Goal: Information Seeking & Learning: Learn about a topic

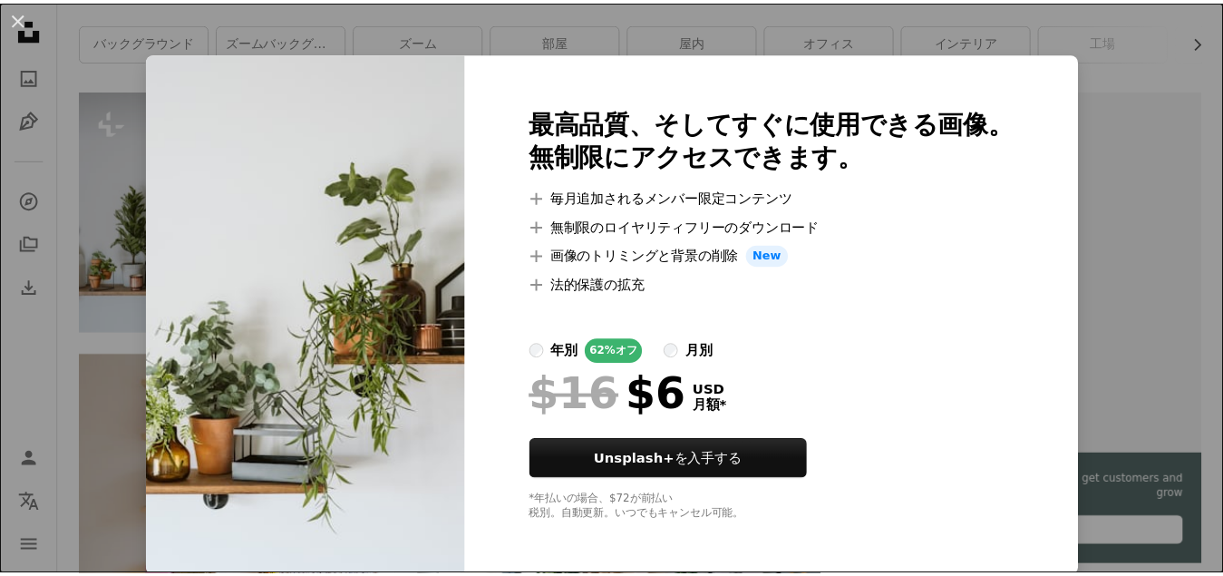
scroll to position [6, 0]
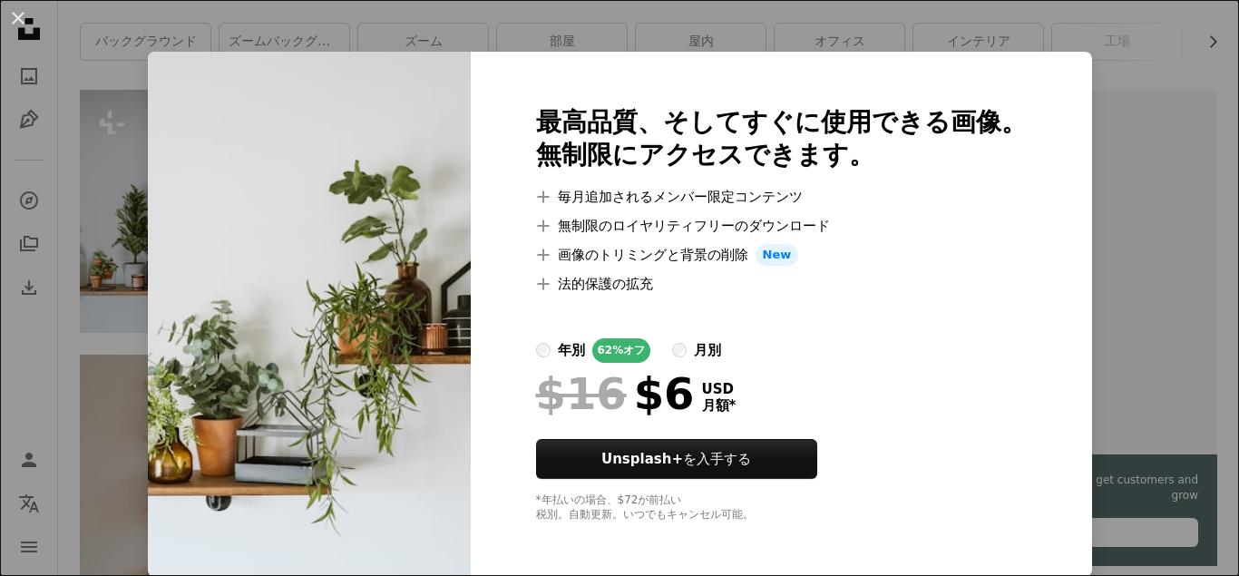
click at [90, 352] on div "An X shape 最高品質、そしてすぐに使用できる画像。 無制限にアクセスできます。 A plus sign 毎月追加されるメンバー限定コンテンツ A p…" at bounding box center [619, 288] width 1239 height 576
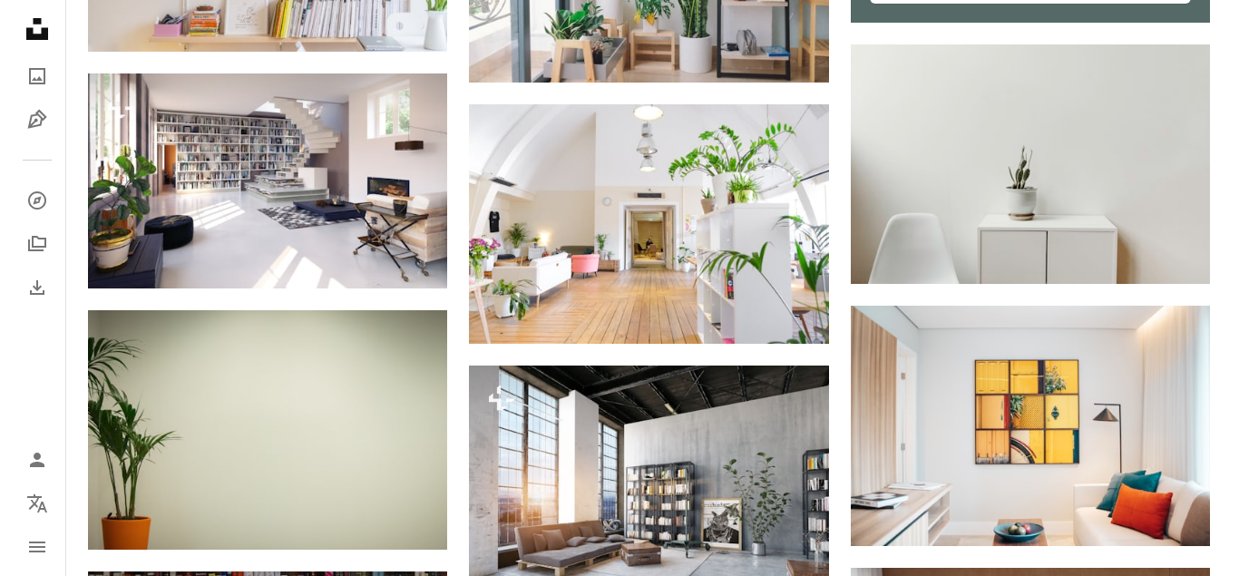
scroll to position [1088, 0]
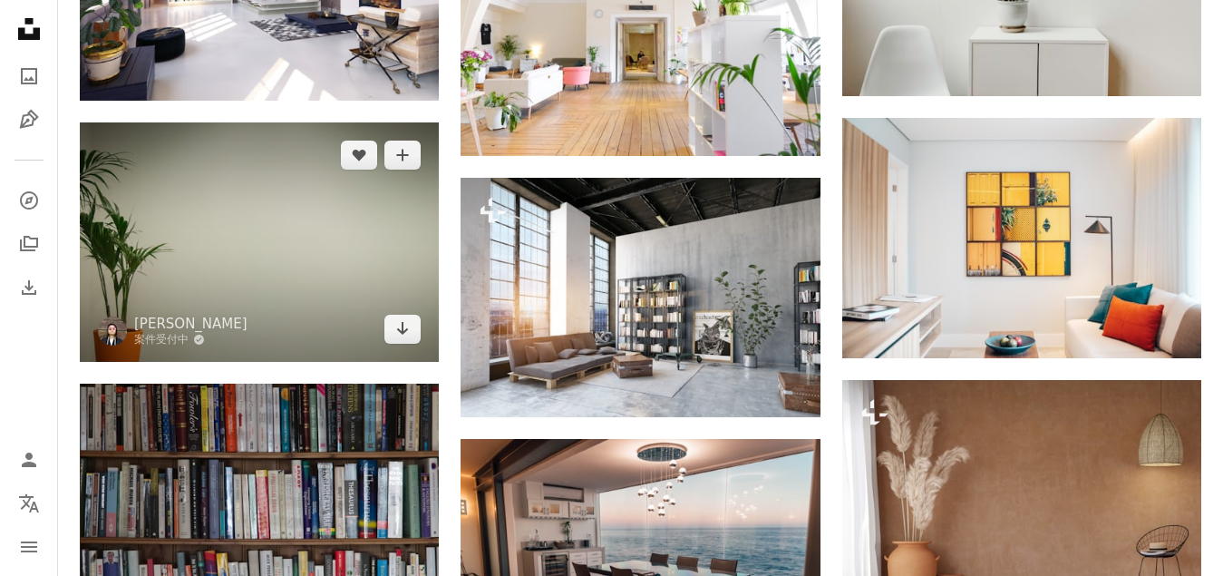
click at [329, 256] on img at bounding box center [259, 241] width 359 height 239
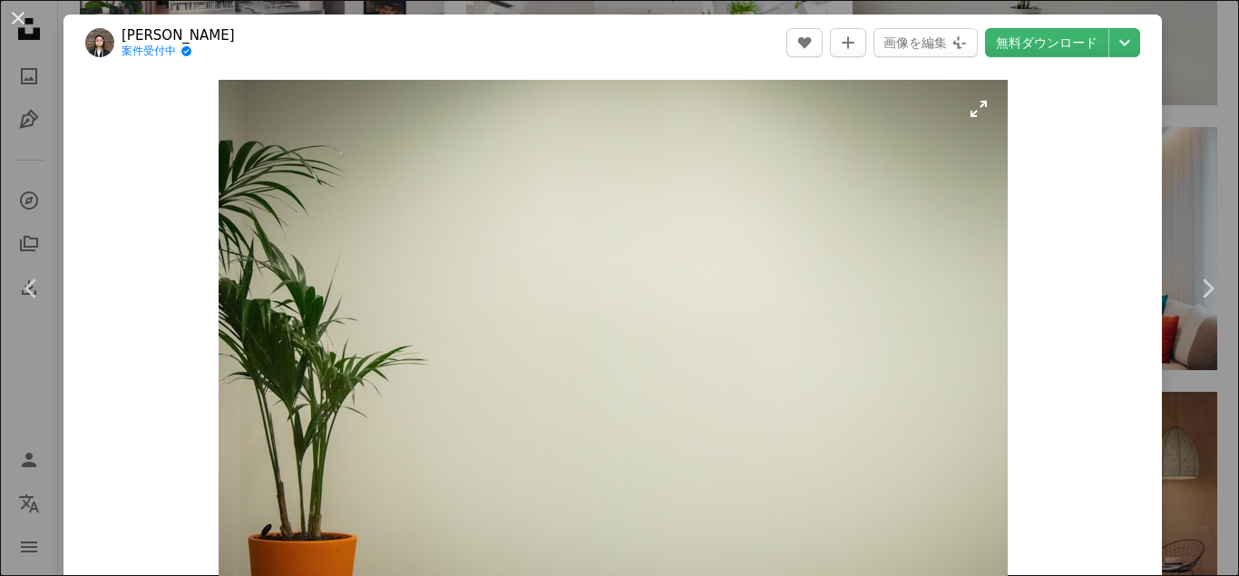
click at [976, 111] on img "この画像でズームインする" at bounding box center [613, 343] width 789 height 526
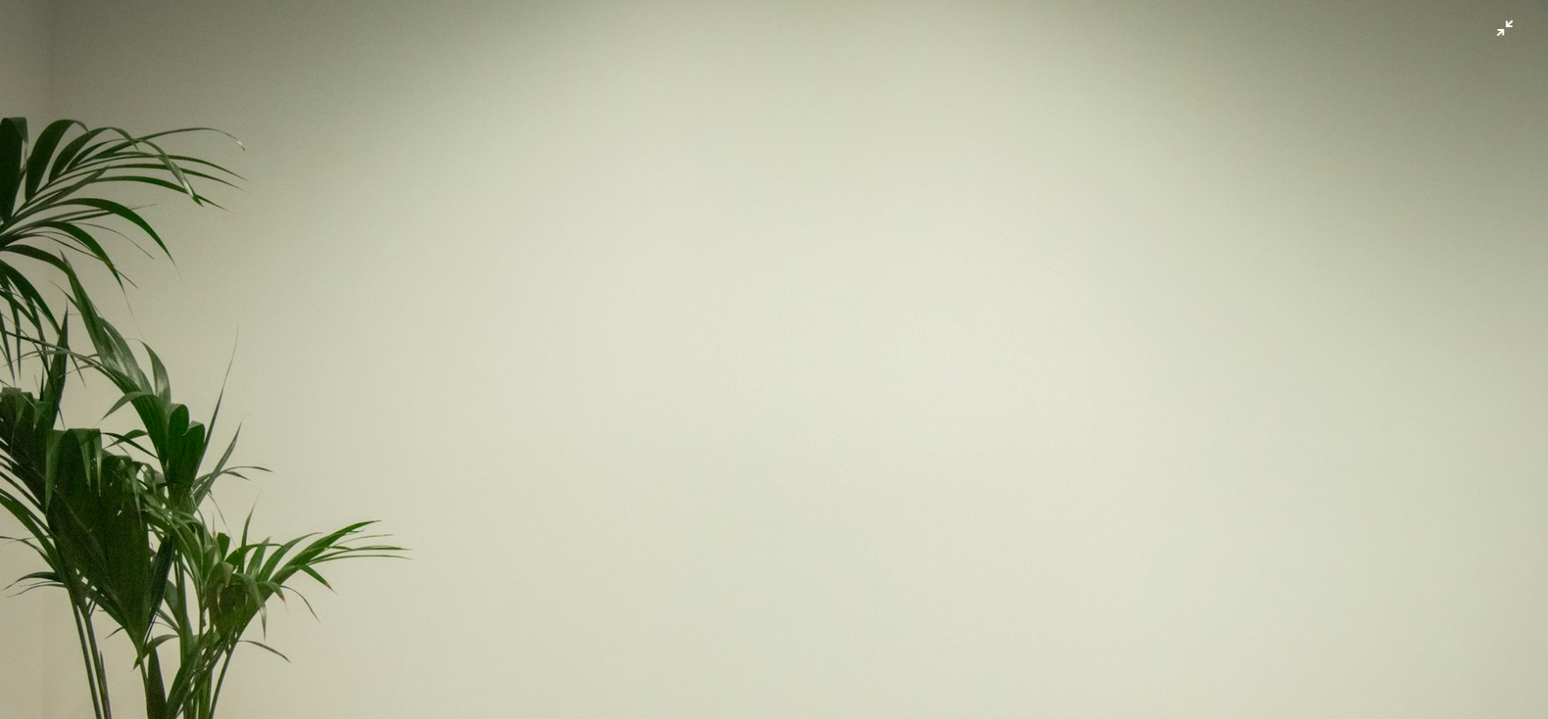
click at [1222, 33] on img "この画像でズームアウトする" at bounding box center [774, 515] width 1550 height 1033
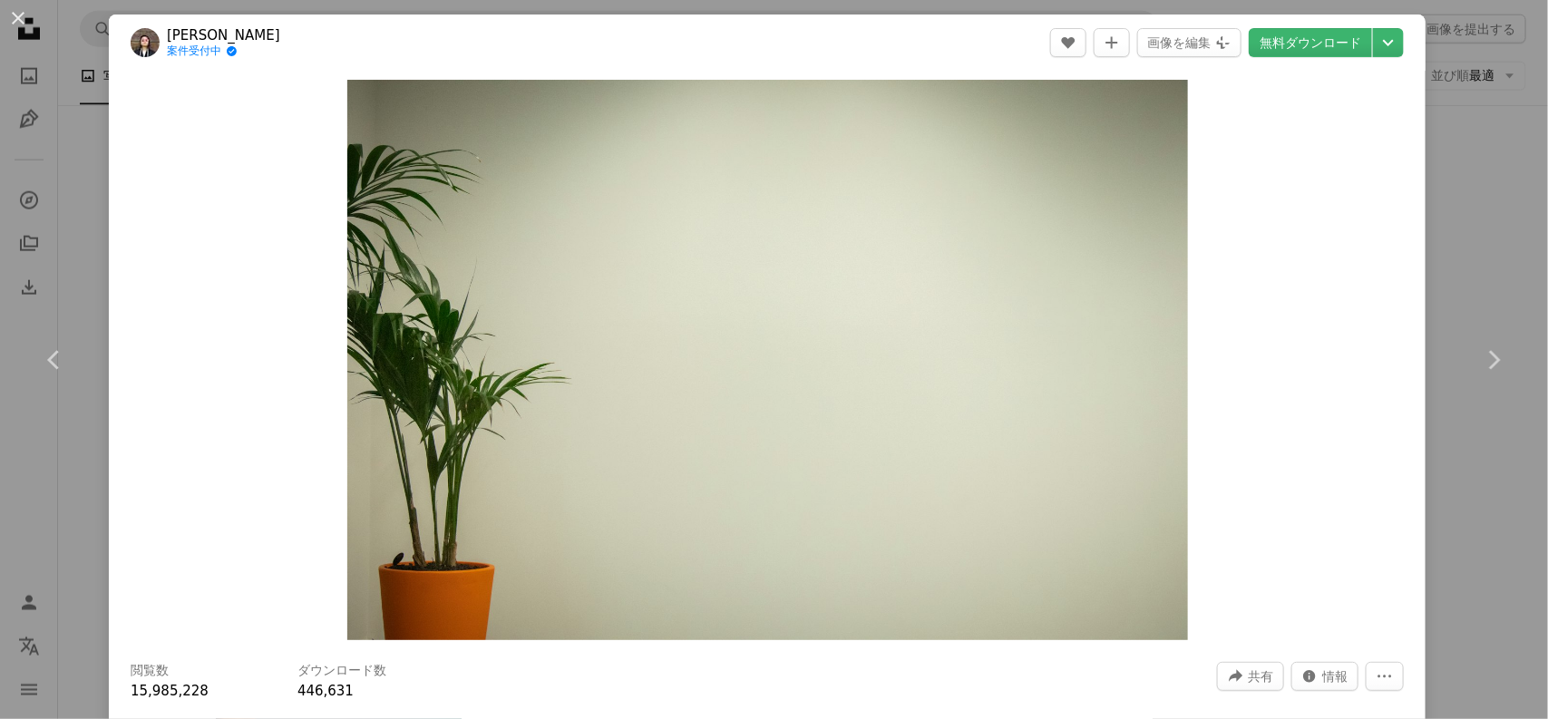
click at [1222, 243] on div "An X shape Chevron left Chevron right [PERSON_NAME] 案件受付中 A checkmark inside of…" at bounding box center [774, 359] width 1548 height 719
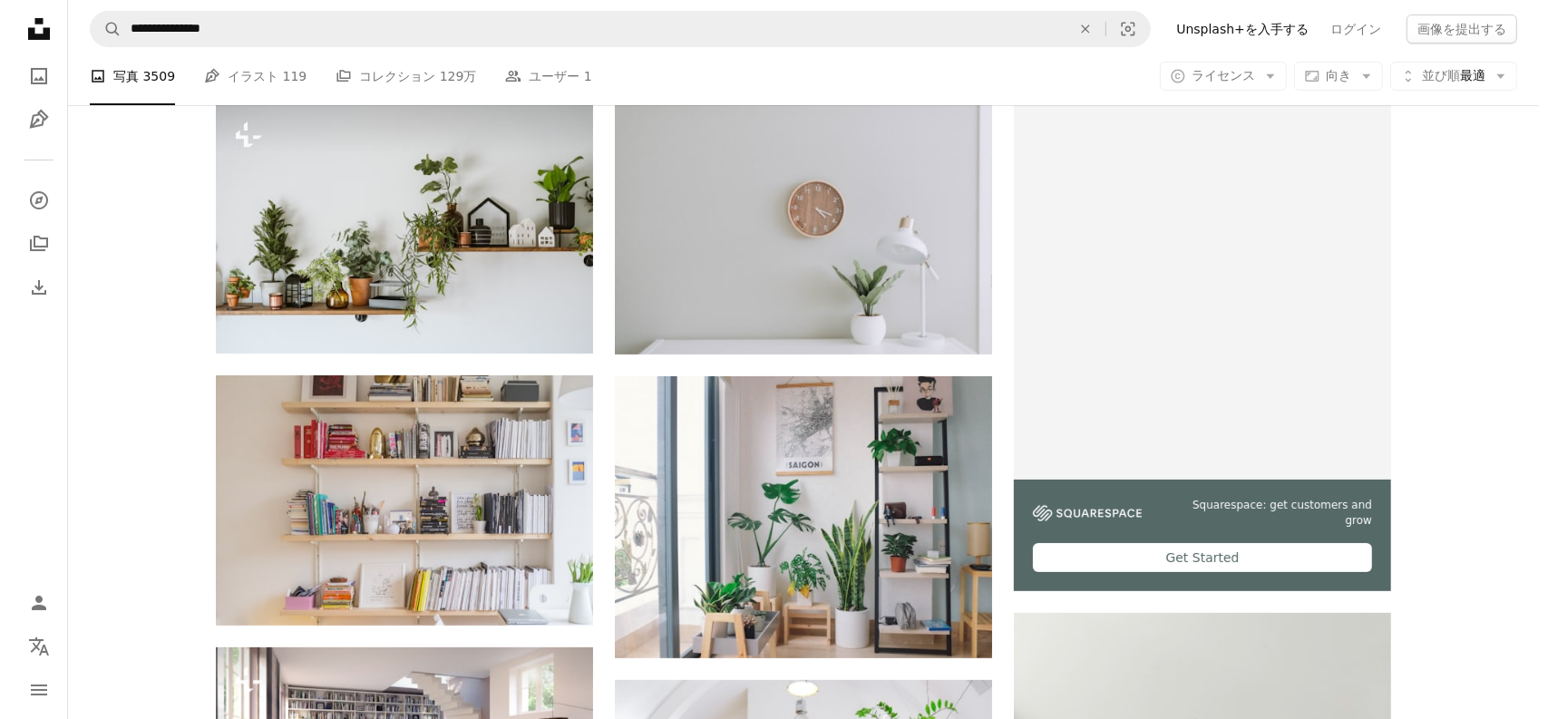
scroll to position [340, 0]
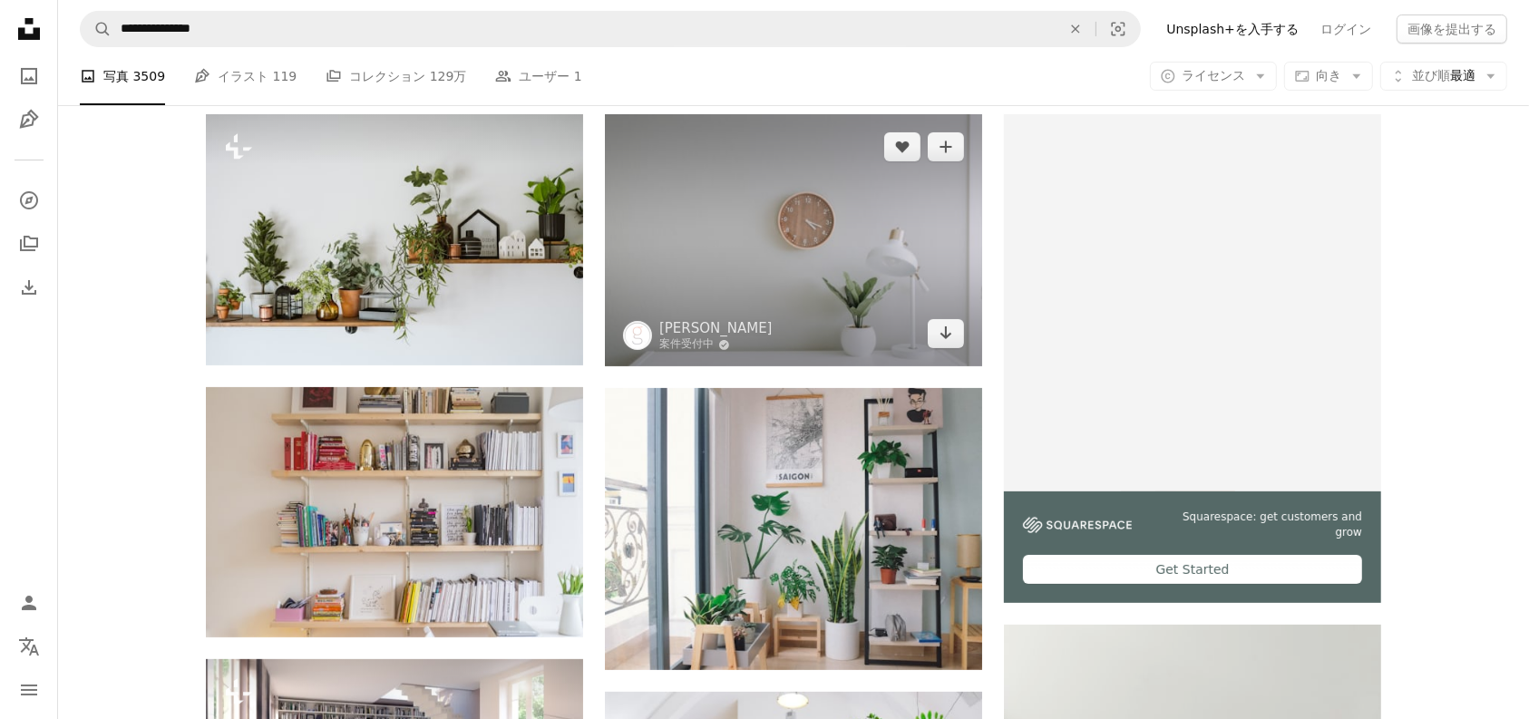
click at [839, 255] on img at bounding box center [793, 240] width 377 height 252
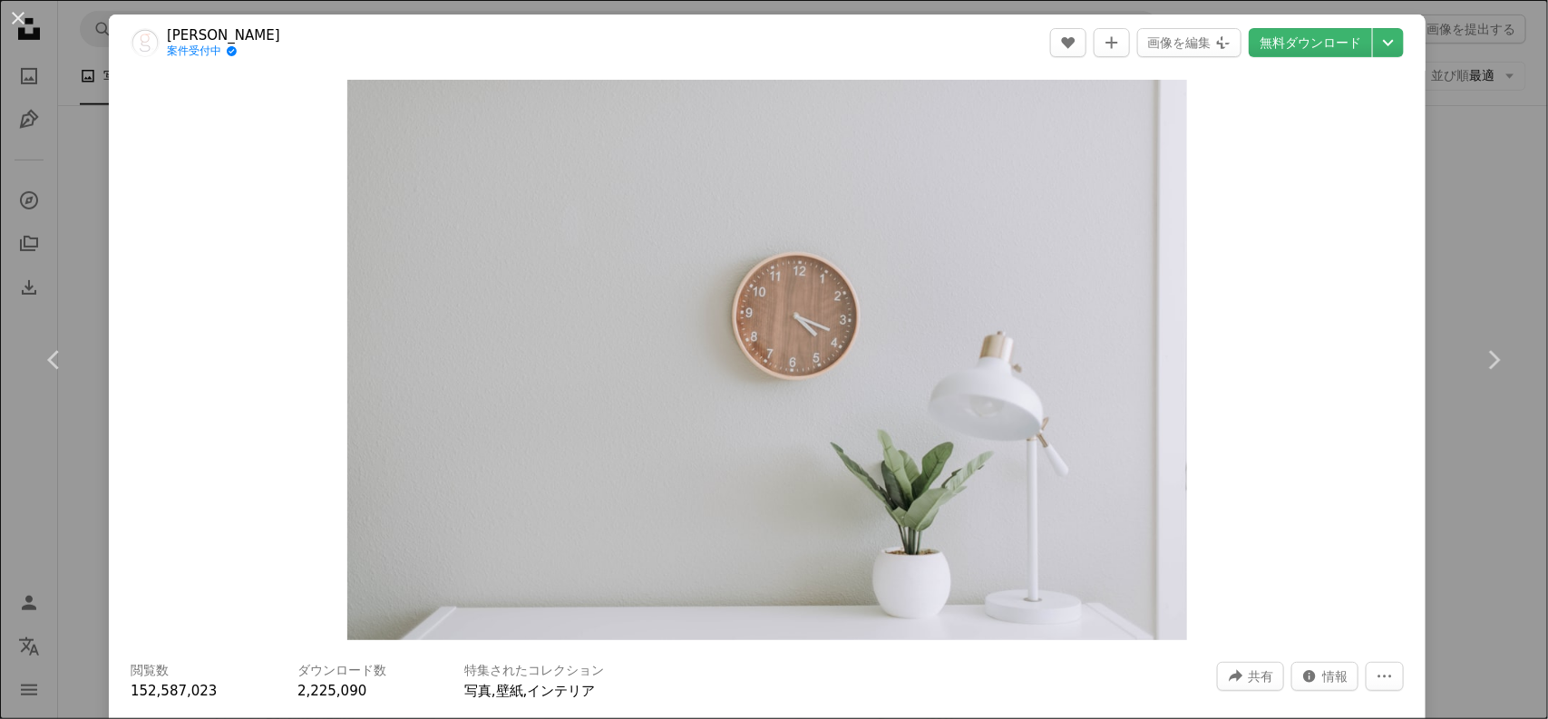
click at [1222, 292] on div "Zoom in" at bounding box center [767, 360] width 1317 height 578
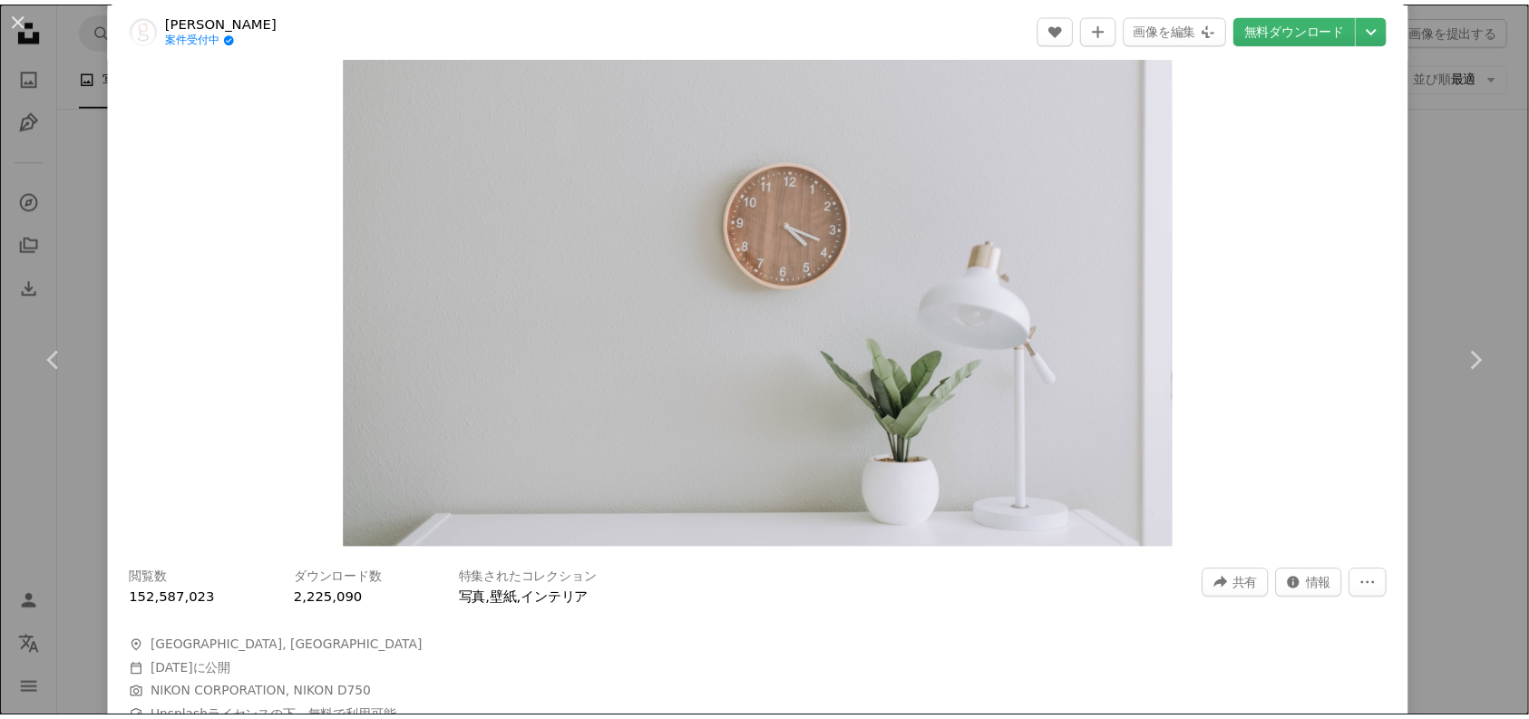
scroll to position [113, 0]
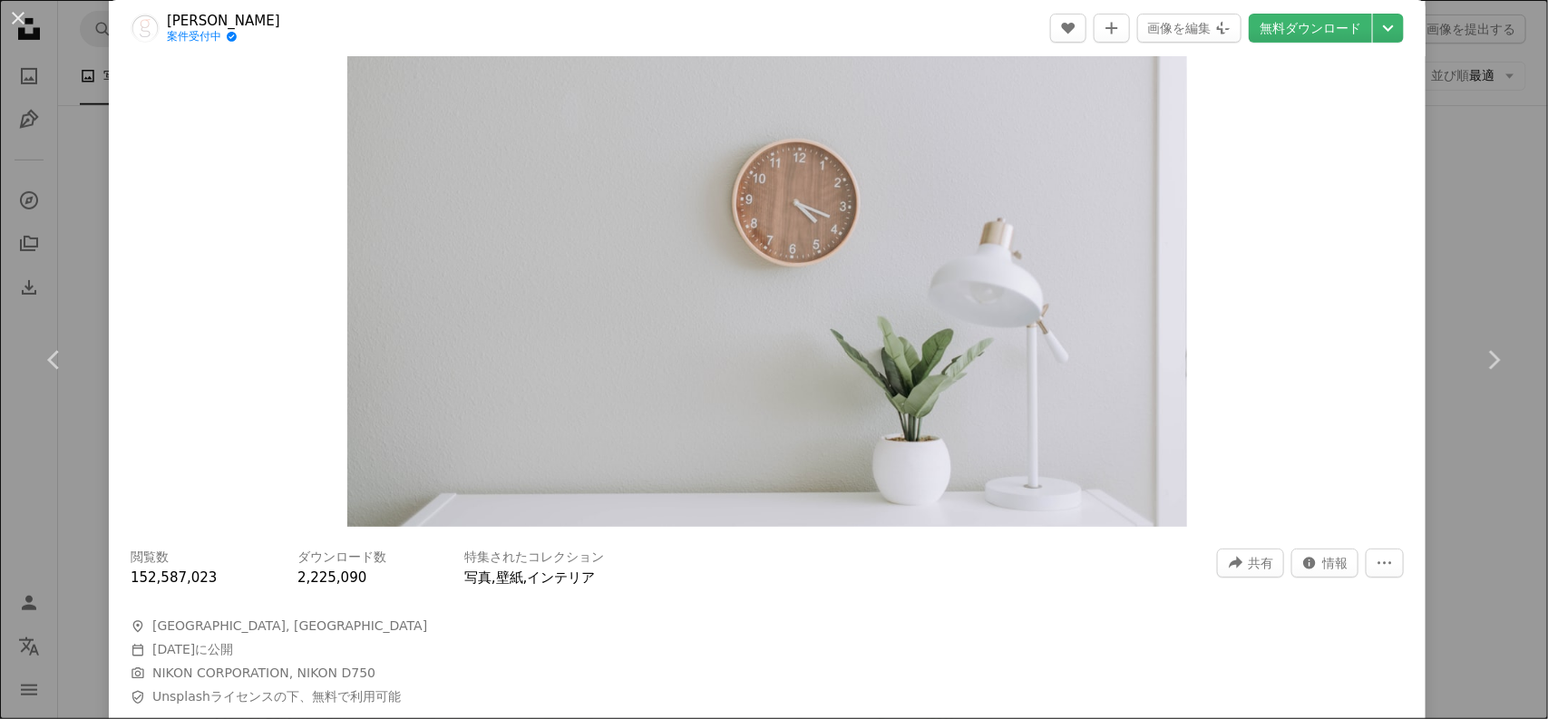
click at [1222, 558] on div "An X shape Chevron left Chevron right [PERSON_NAME] 案件受付中 A checkmark inside of…" at bounding box center [774, 359] width 1548 height 719
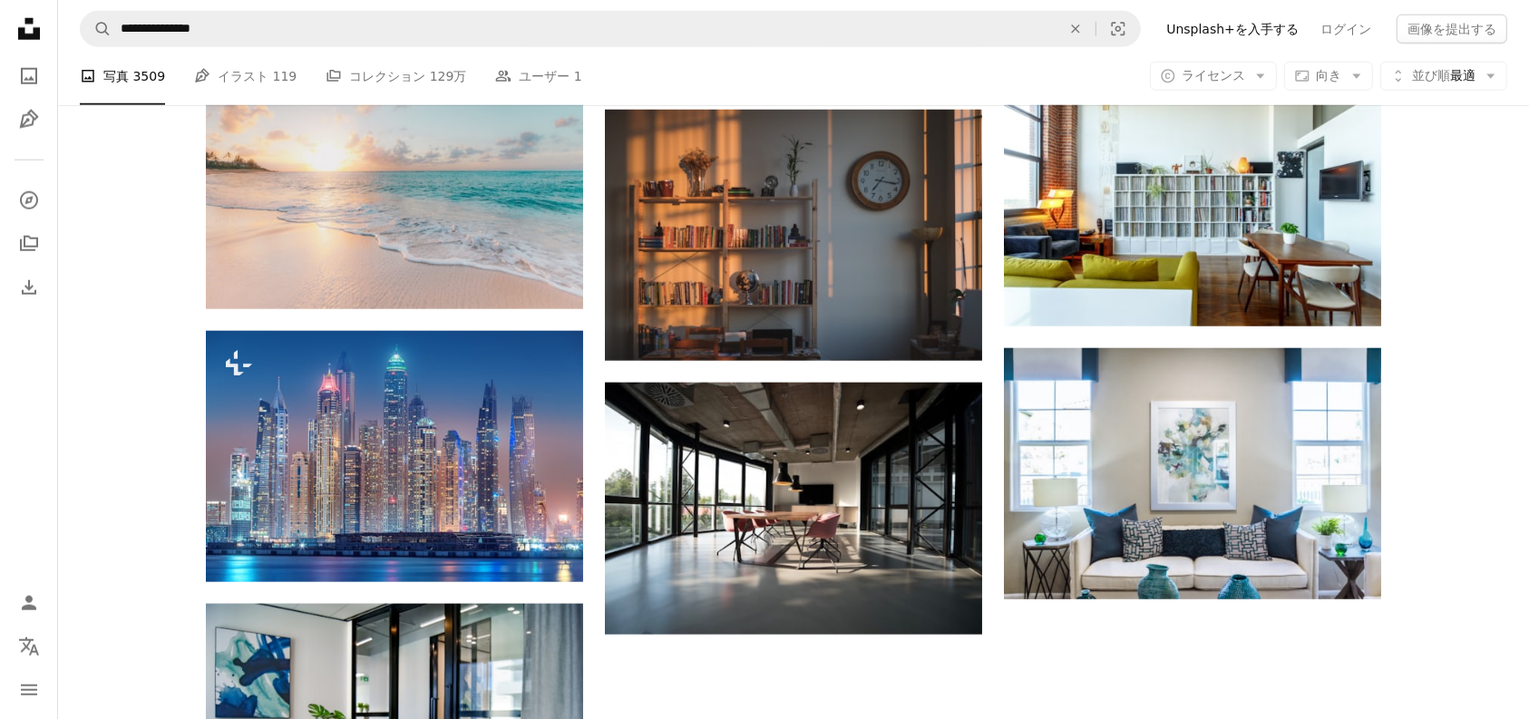
scroll to position [1700, 0]
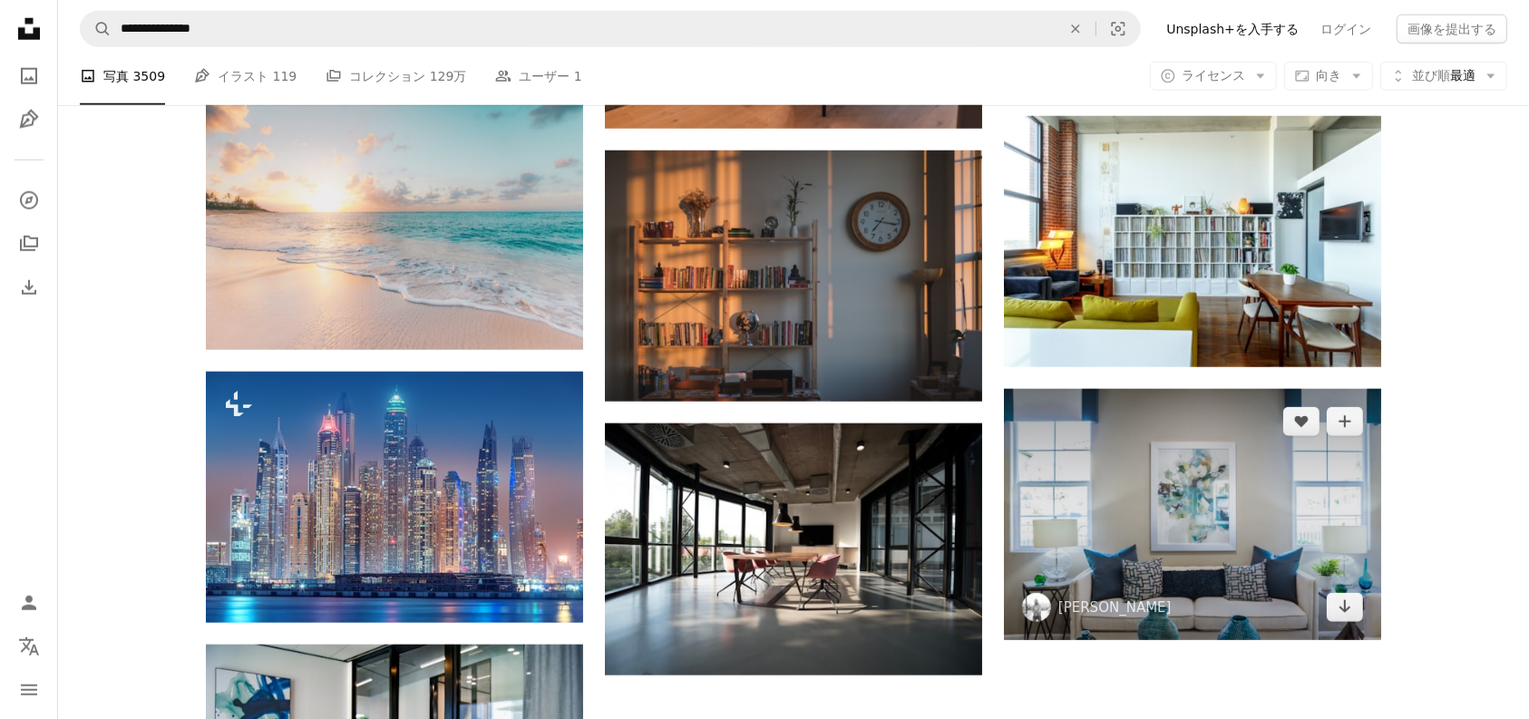
click at [1222, 569] on img at bounding box center [1192, 514] width 377 height 251
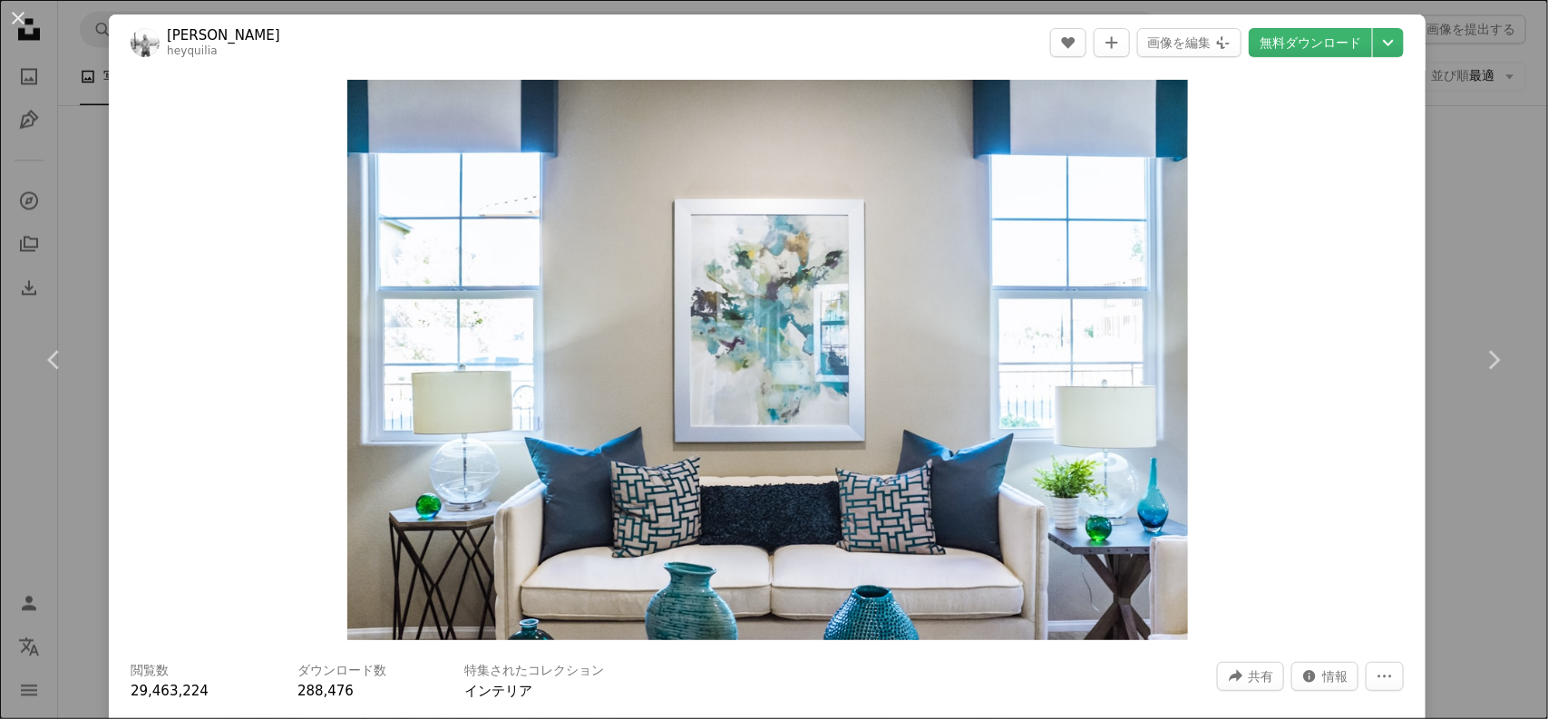
click at [1222, 288] on div "Zoom in" at bounding box center [767, 360] width 1317 height 578
click at [1222, 296] on link "Chevron right" at bounding box center [1493, 360] width 109 height 174
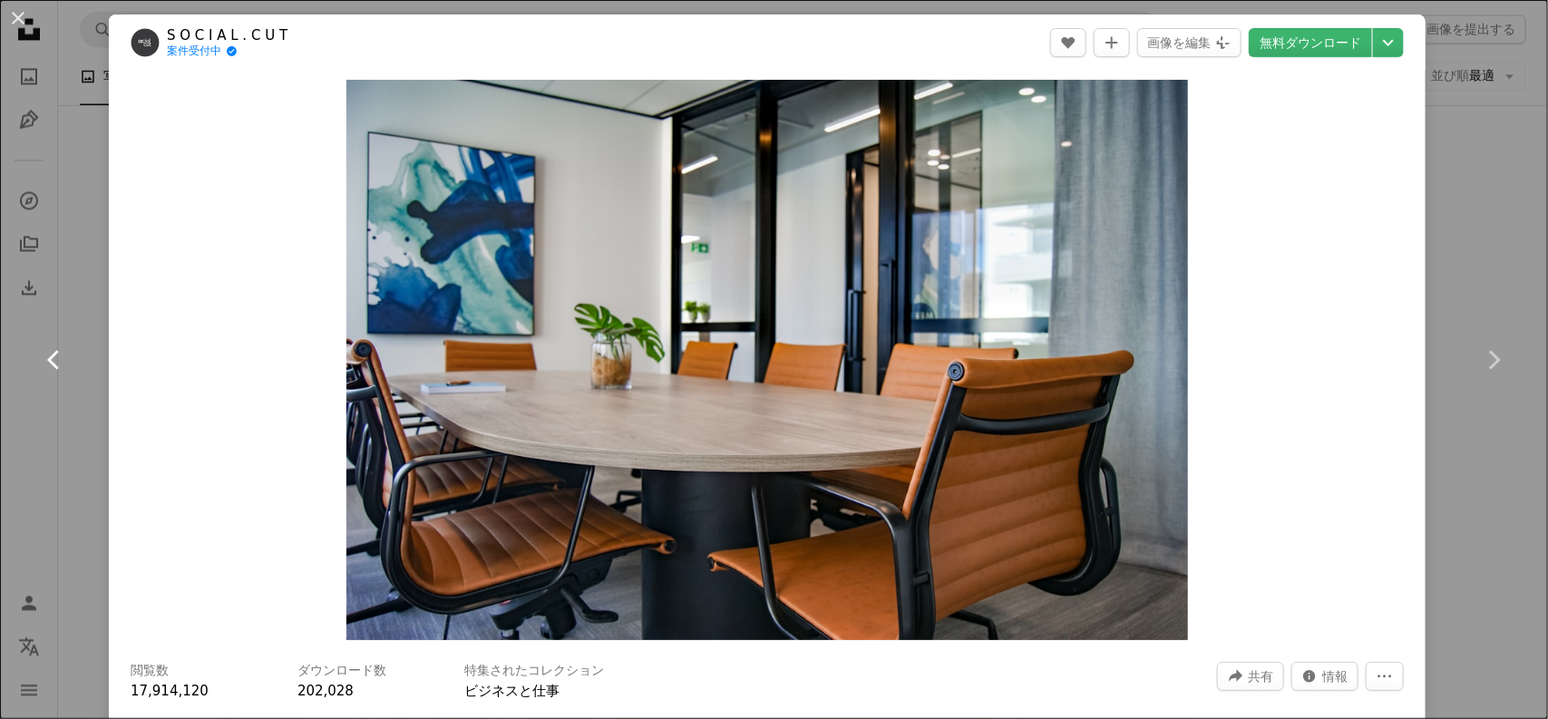
click at [88, 370] on link "Chevron left" at bounding box center [54, 360] width 109 height 174
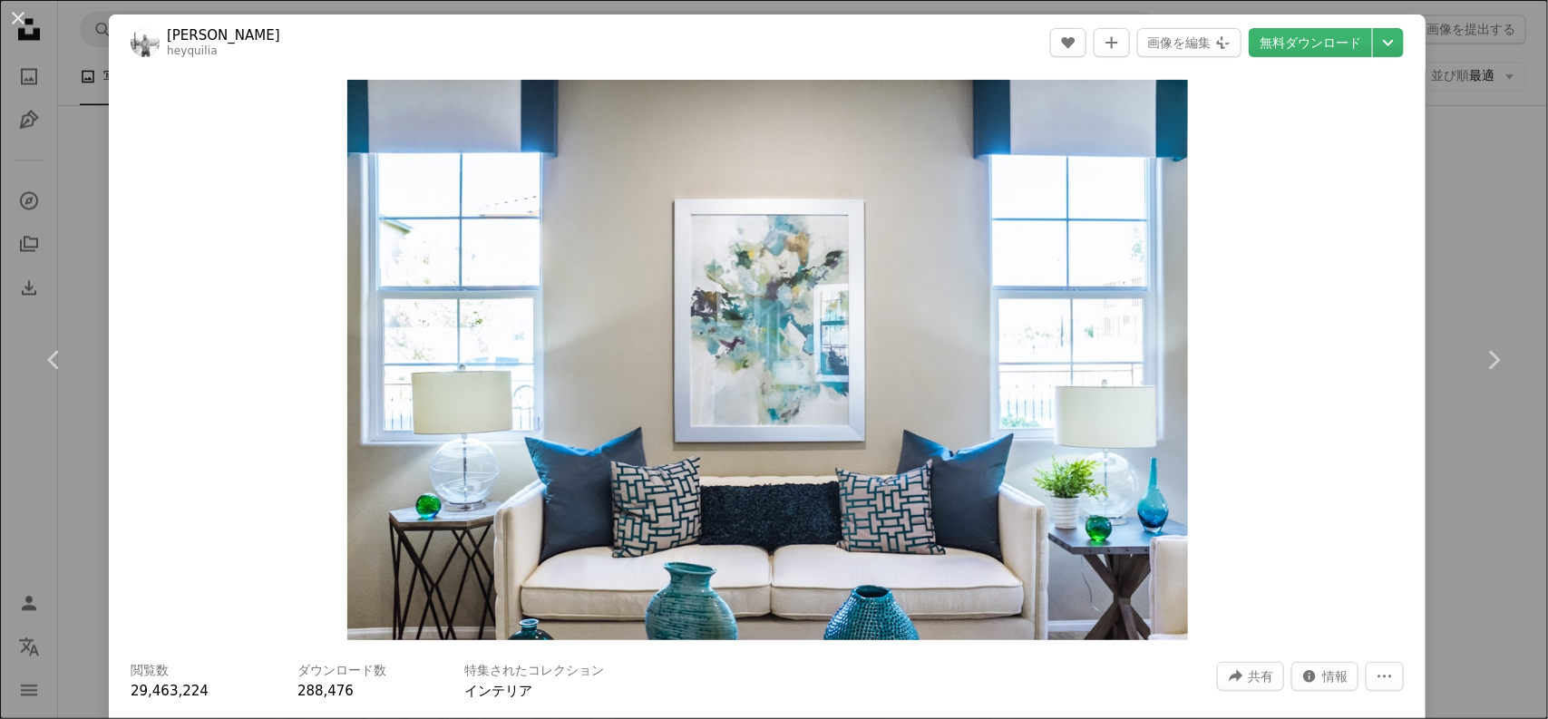
click at [79, 510] on div "An X shape Chevron left Chevron right [PERSON_NAME] heyquilia A heart A plus si…" at bounding box center [774, 359] width 1548 height 719
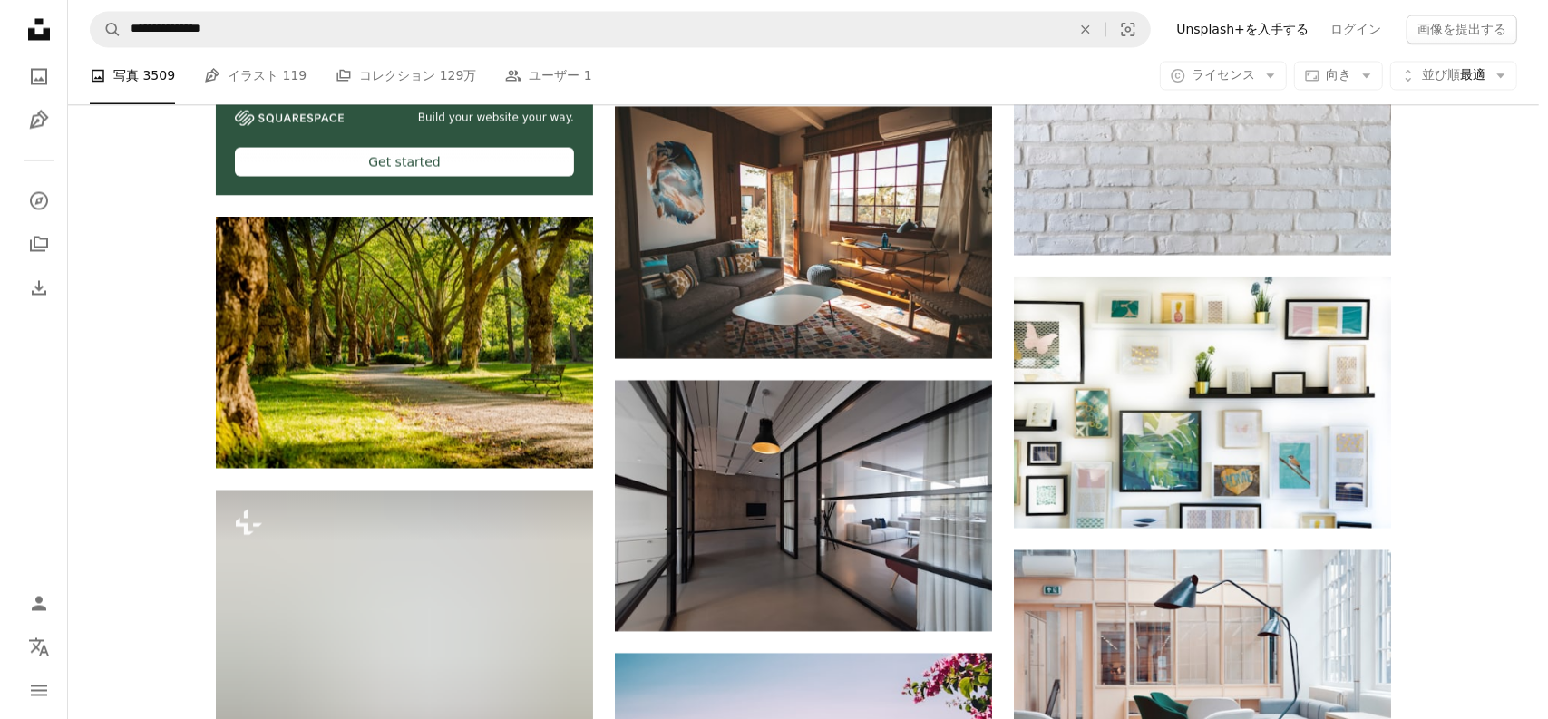
scroll to position [3287, 0]
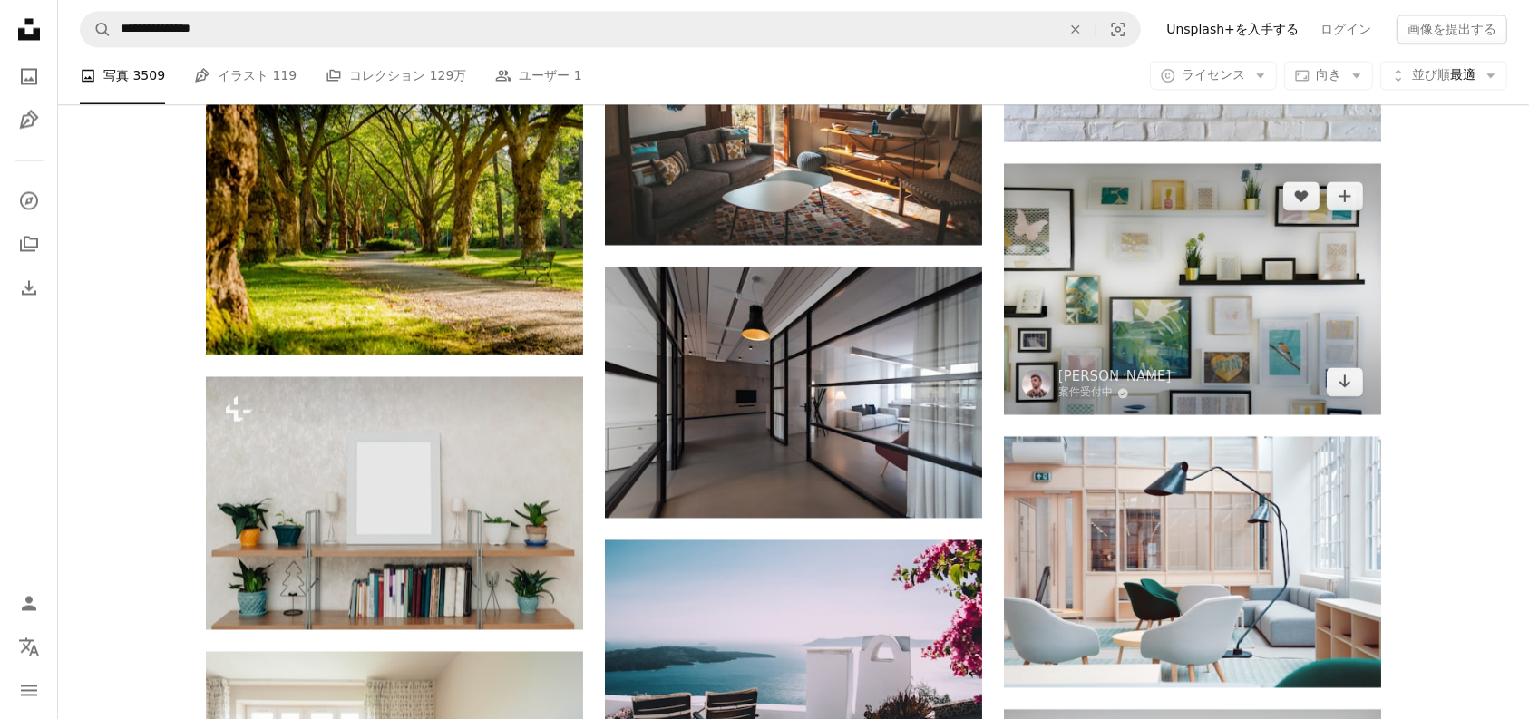
click at [1222, 332] on img at bounding box center [1192, 288] width 377 height 251
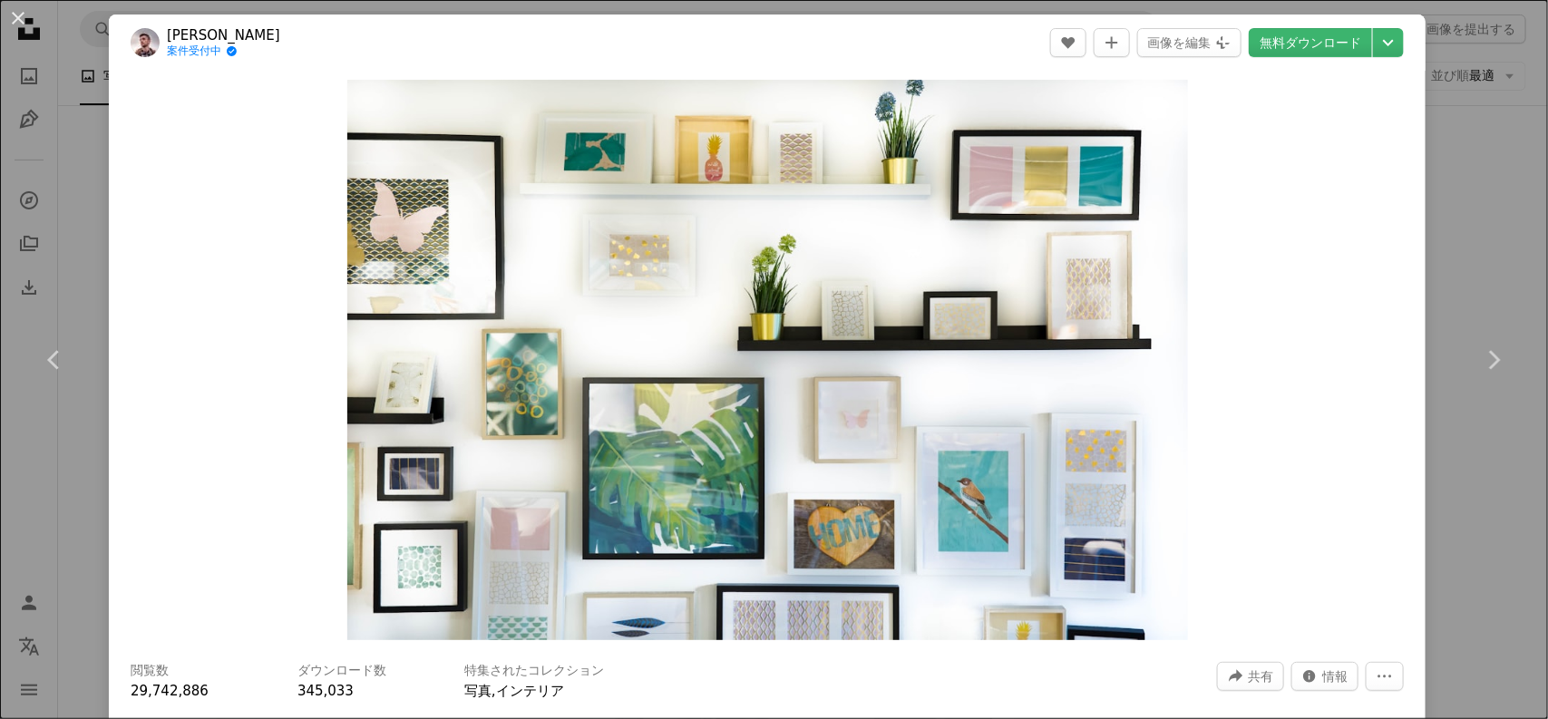
click at [1222, 538] on div "An X shape Chevron left Chevron right [PERSON_NAME] 案件受付中 A checkmark inside of…" at bounding box center [774, 359] width 1548 height 719
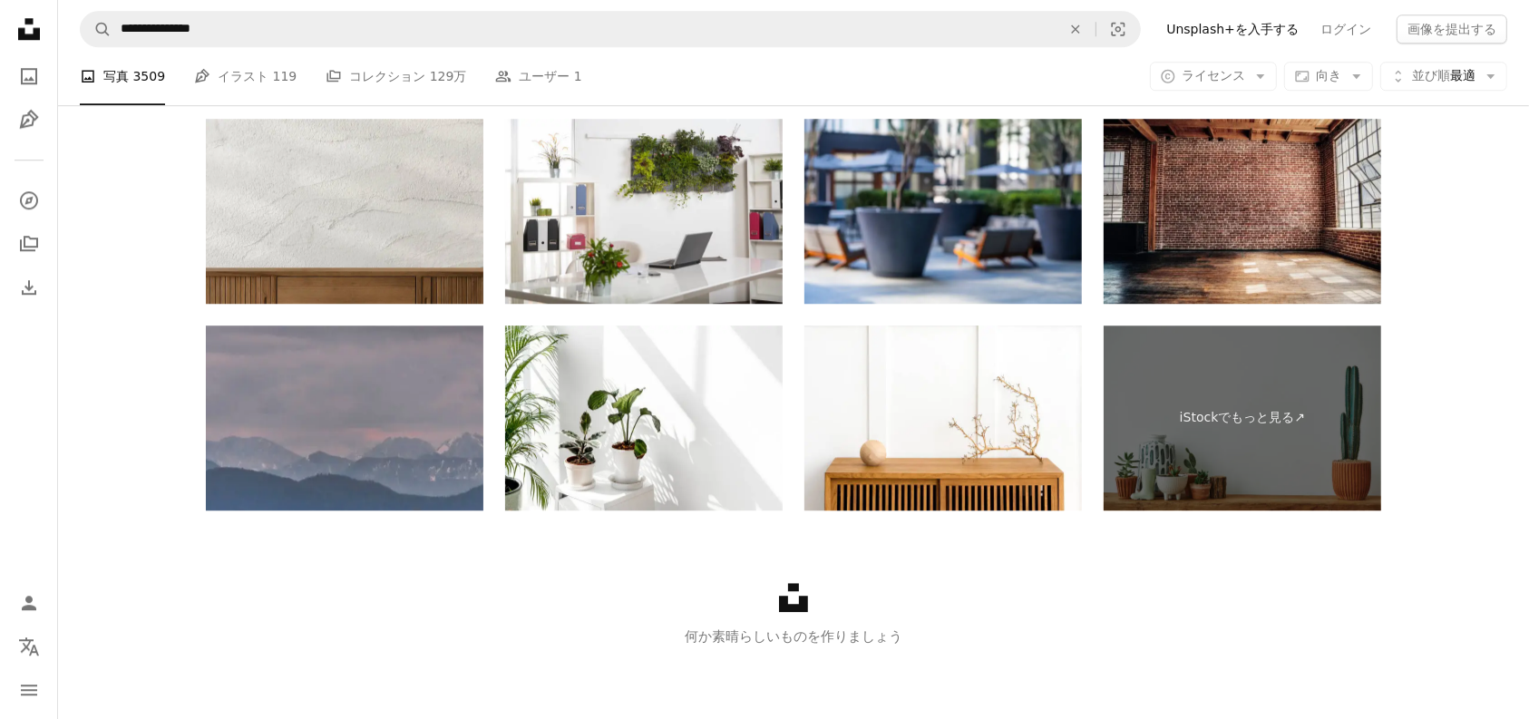
scroll to position [4635, 0]
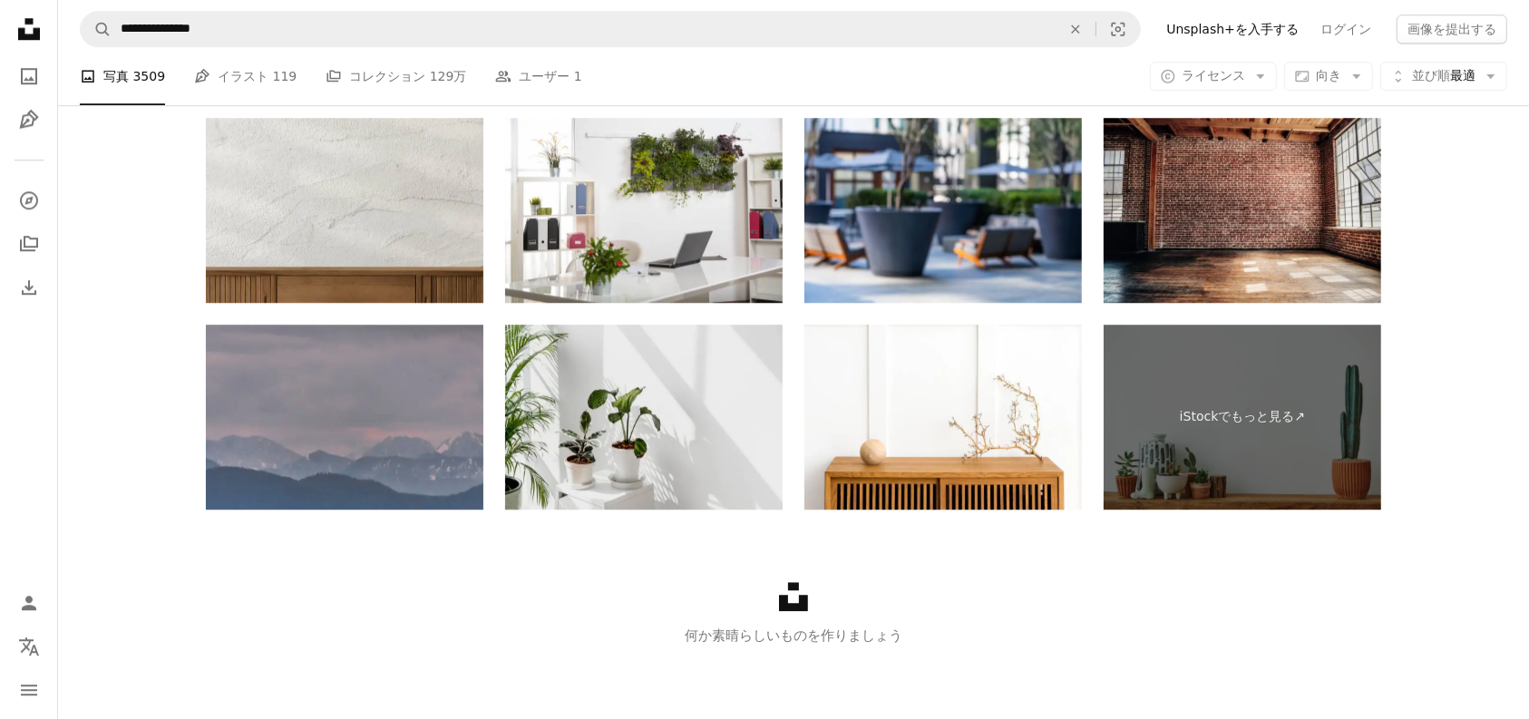
click at [630, 411] on img at bounding box center [643, 417] width 277 height 185
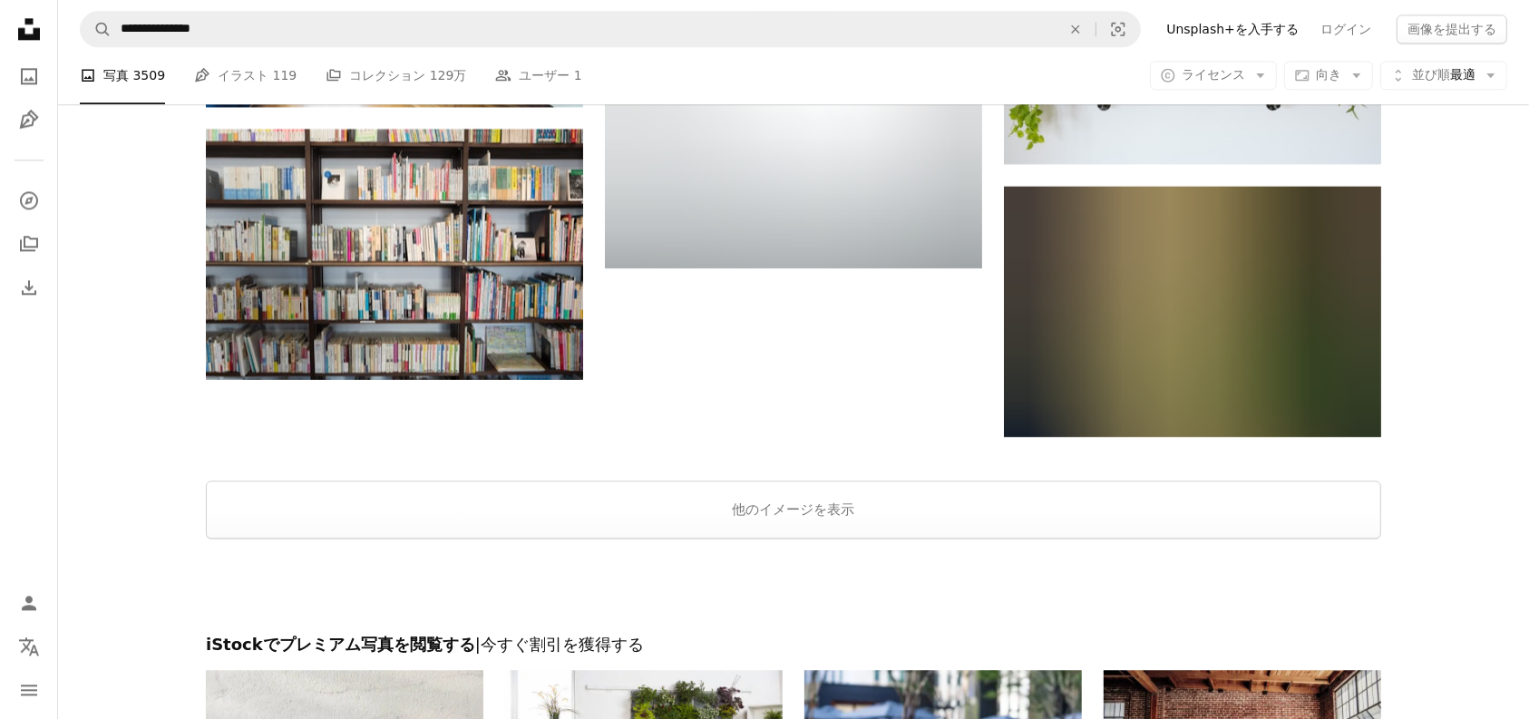
scroll to position [3955, 0]
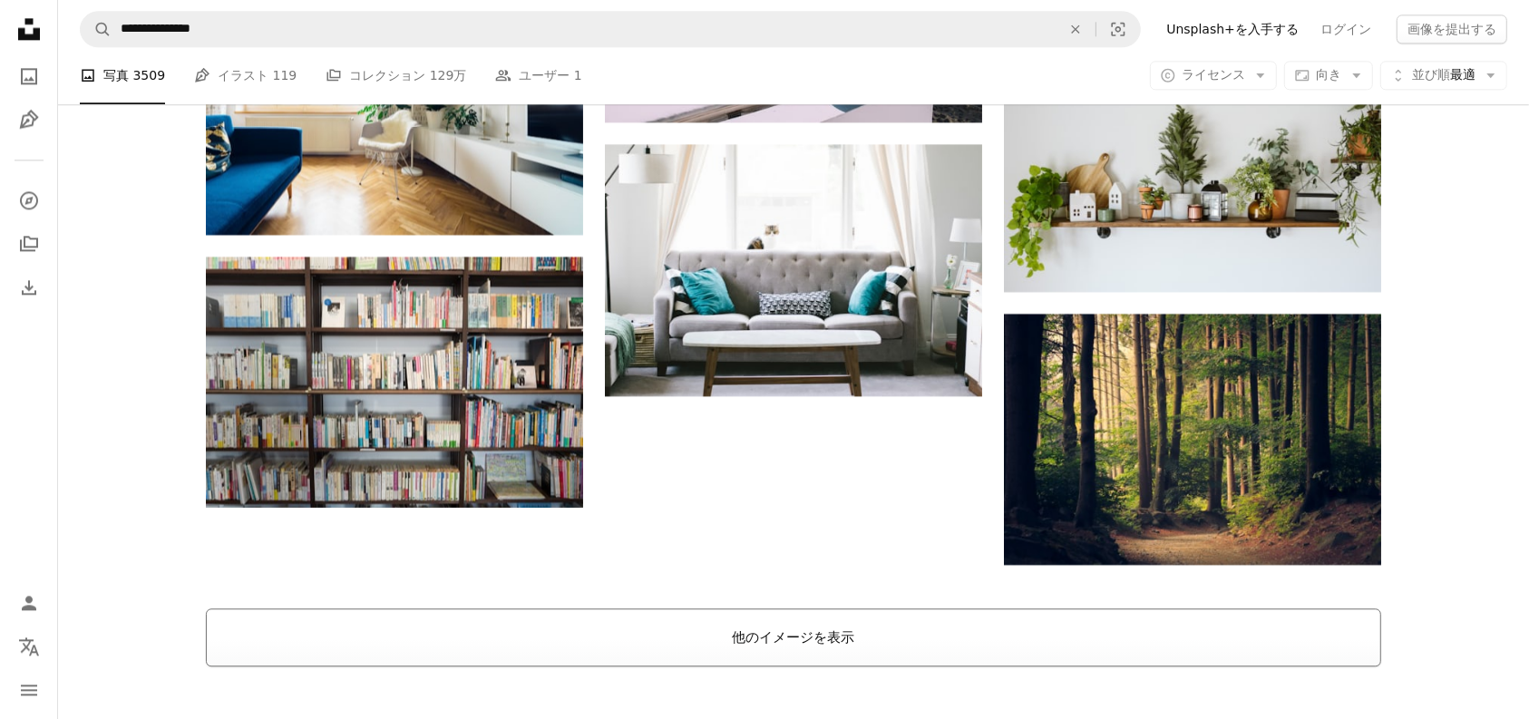
click at [816, 575] on button "他のイメージを表示" at bounding box center [793, 637] width 1175 height 58
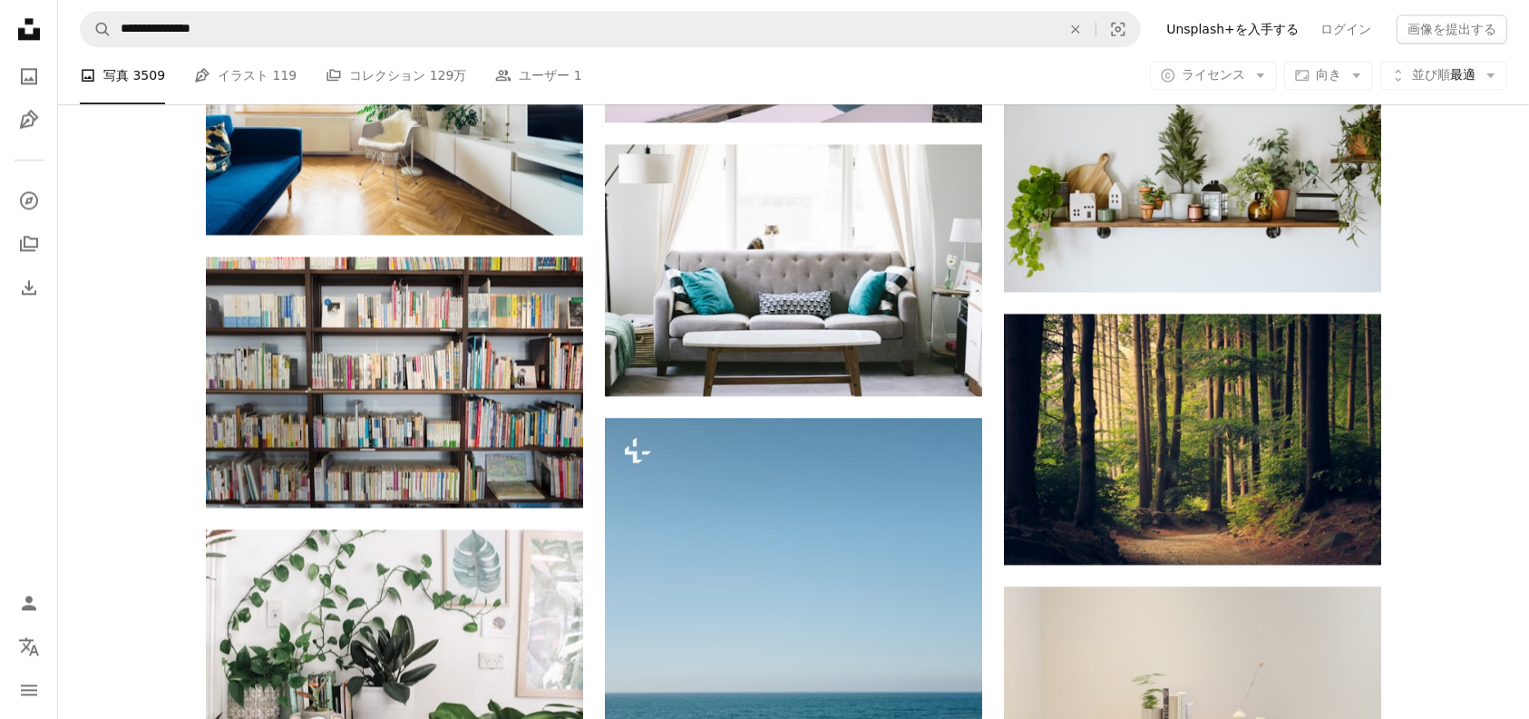
scroll to position [3729, 0]
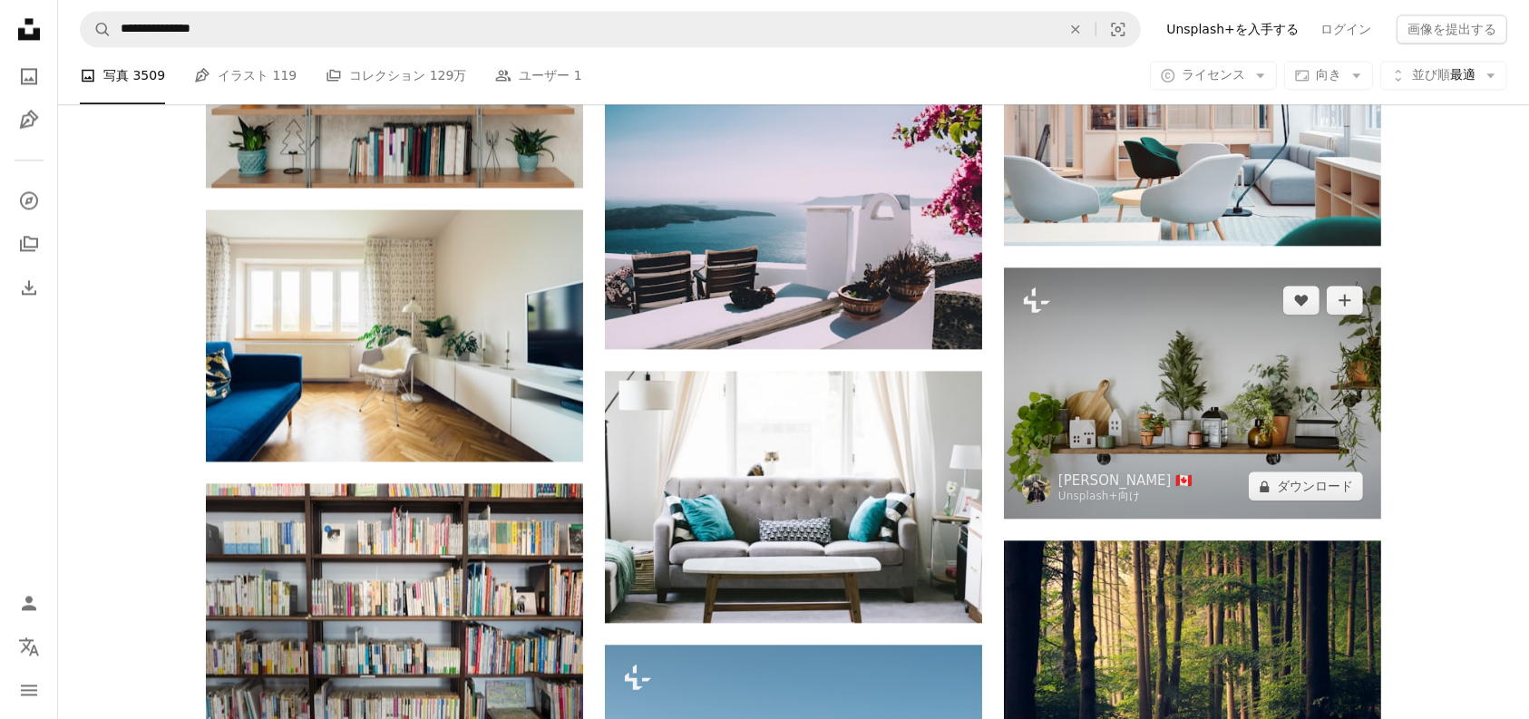
click at [1222, 400] on img at bounding box center [1192, 392] width 377 height 251
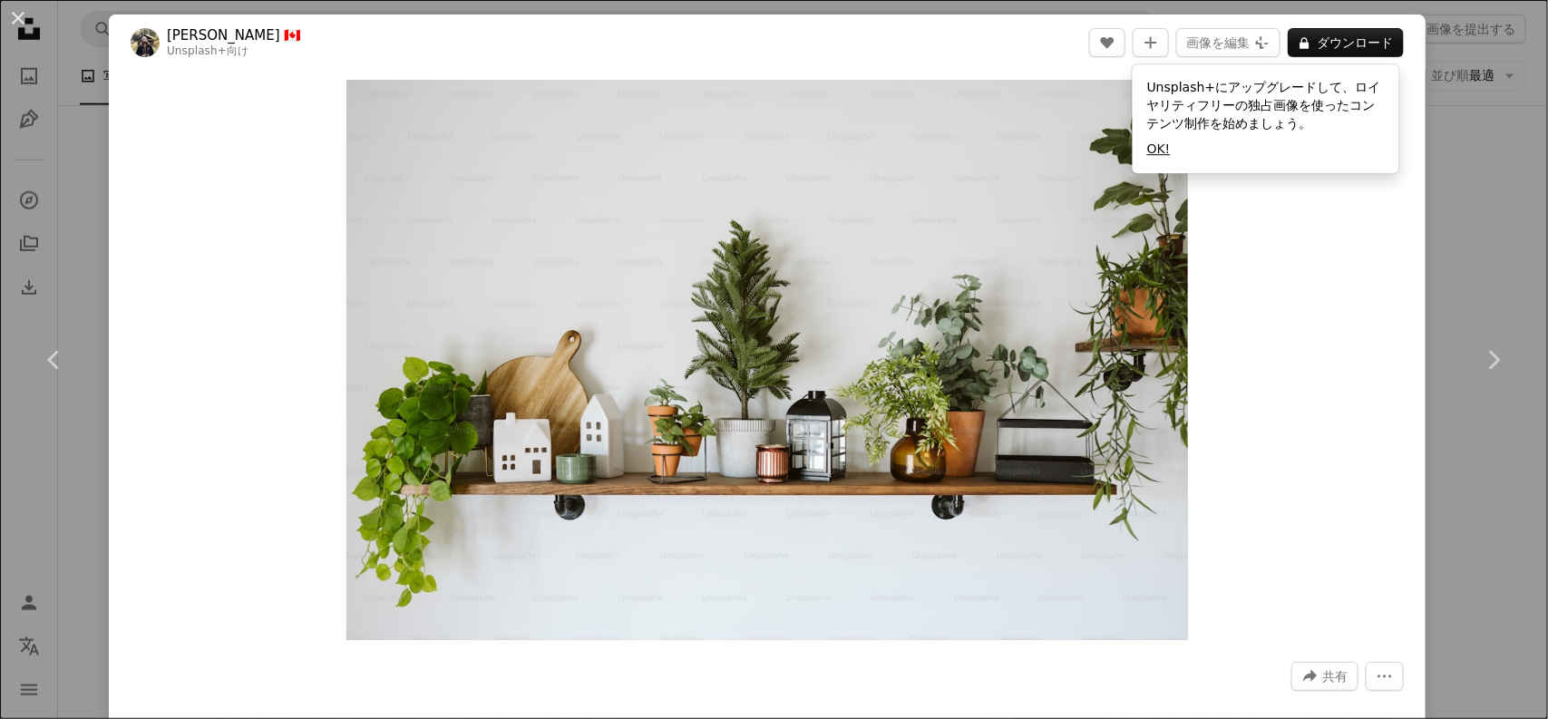
click at [1162, 150] on button "OK!" at bounding box center [1159, 150] width 24 height 18
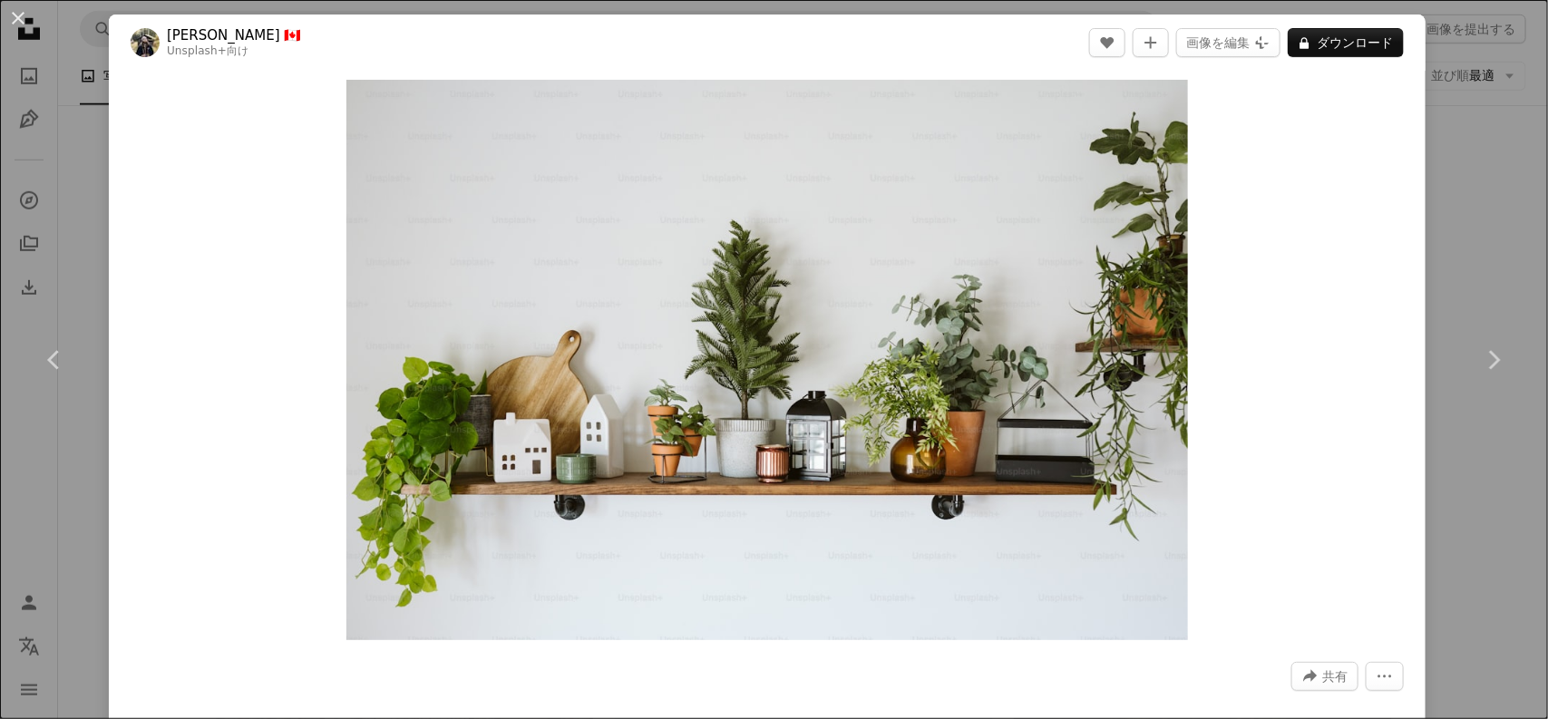
click at [1222, 517] on div "An X shape Chevron left Chevron right [PERSON_NAME] 🇨🇦 Unsplash+ 向け A heart A p…" at bounding box center [774, 359] width 1548 height 719
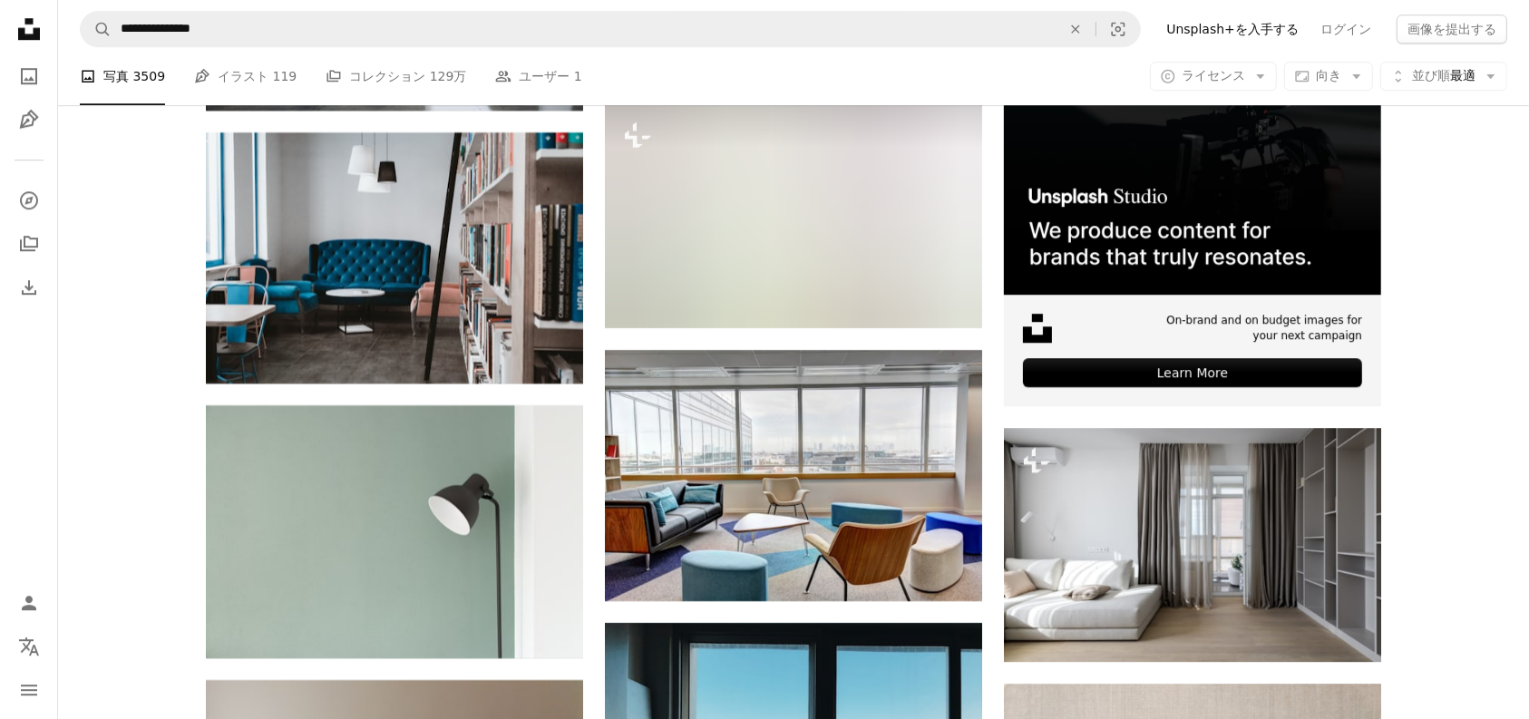
scroll to position [4862, 0]
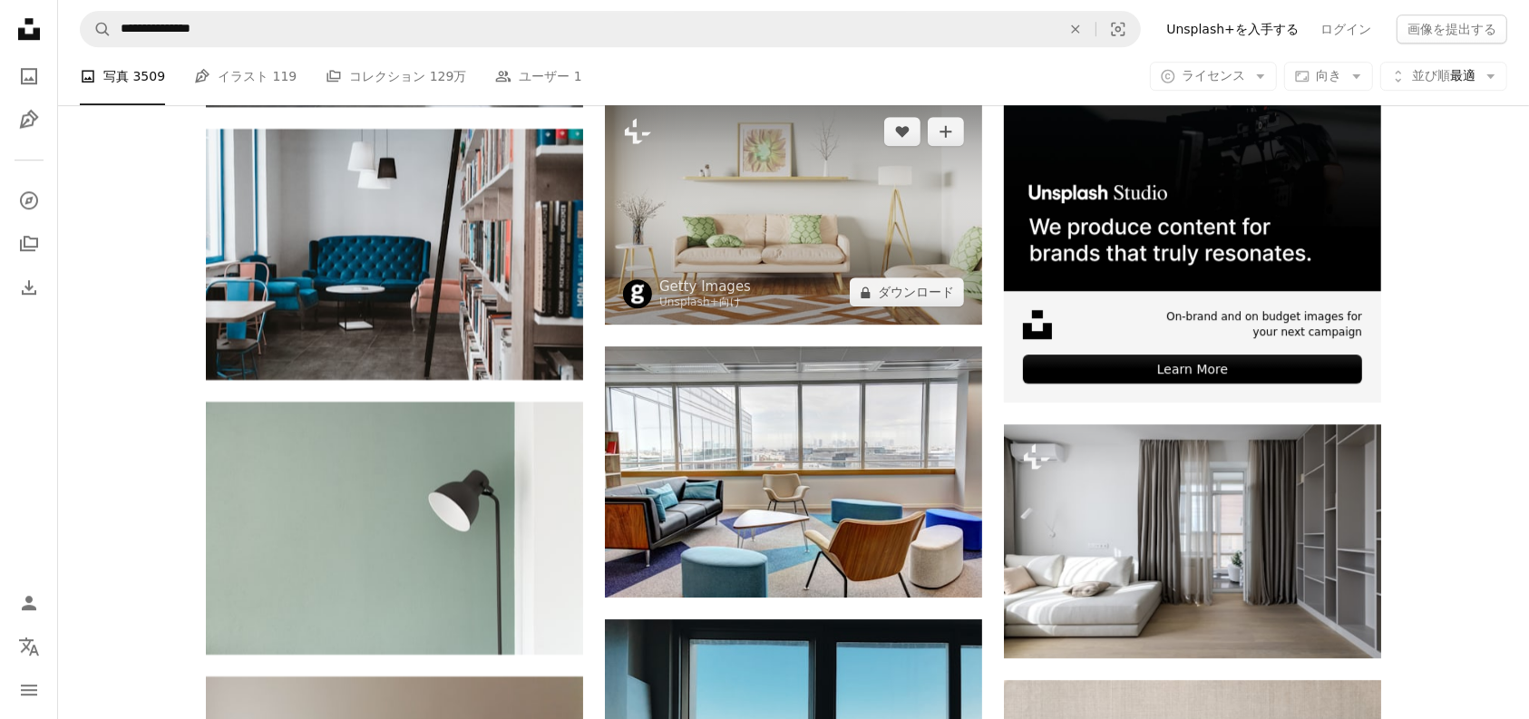
click at [839, 243] on img at bounding box center [793, 212] width 377 height 227
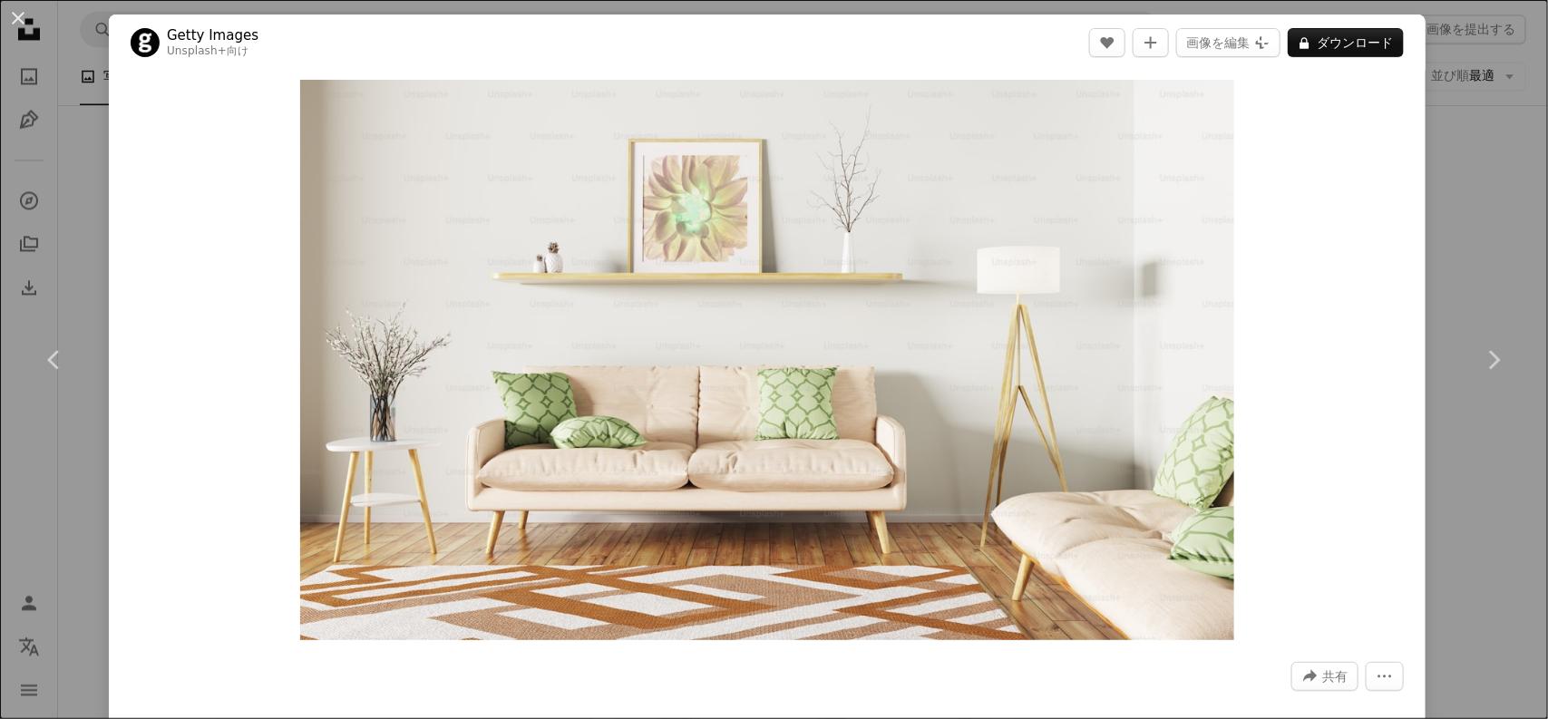
click at [1222, 515] on div "An X shape Chevron left Chevron right Getty Images Unsplash+ 向け A heart A plus …" at bounding box center [774, 359] width 1548 height 719
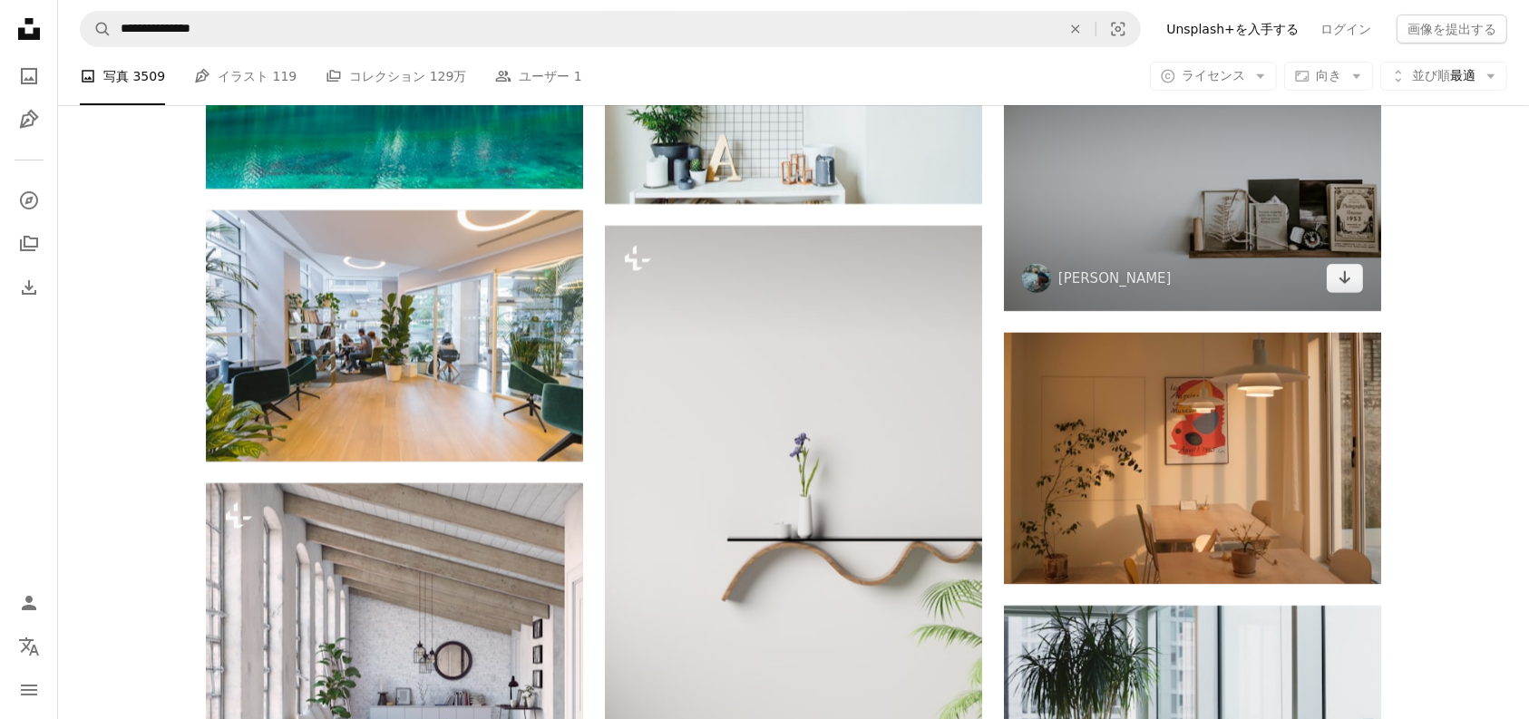
scroll to position [6109, 0]
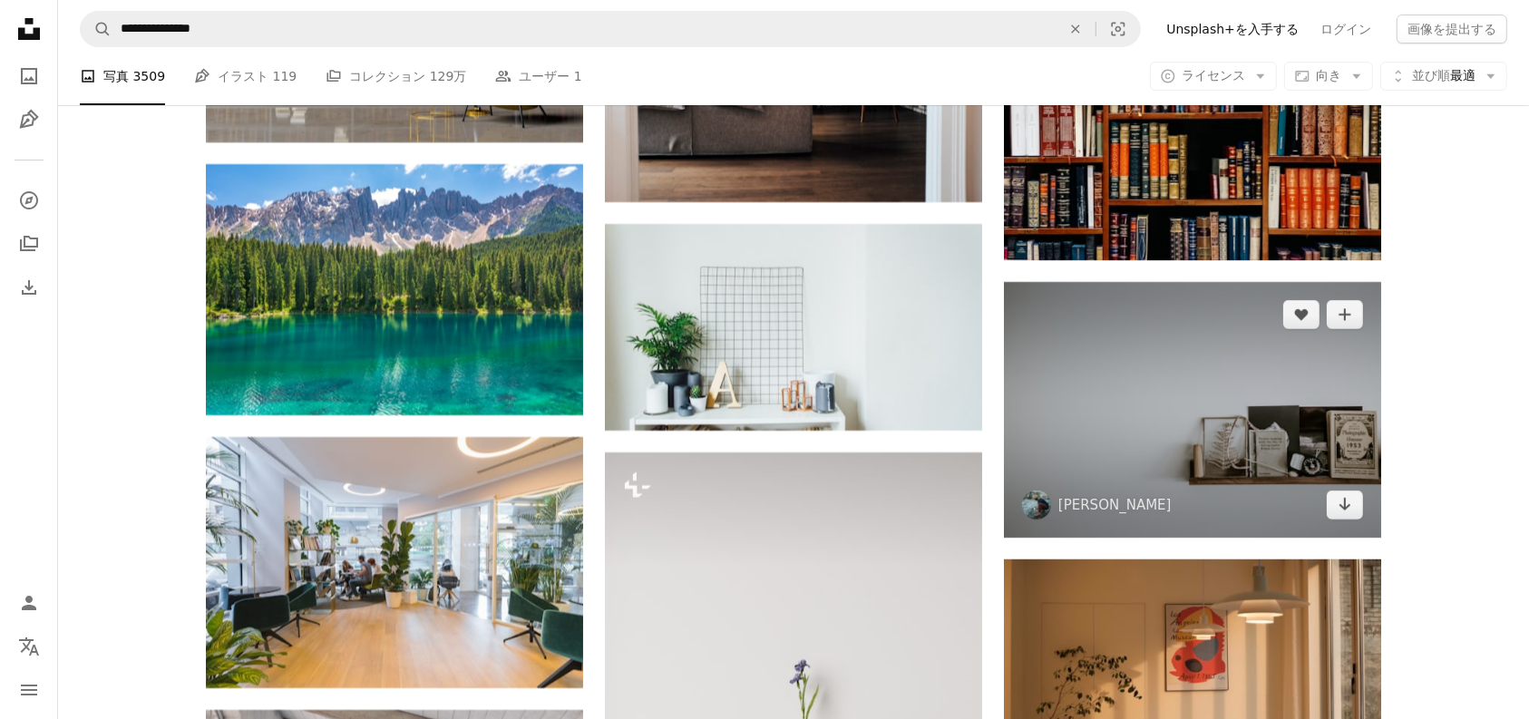
click at [1198, 423] on img at bounding box center [1192, 410] width 377 height 256
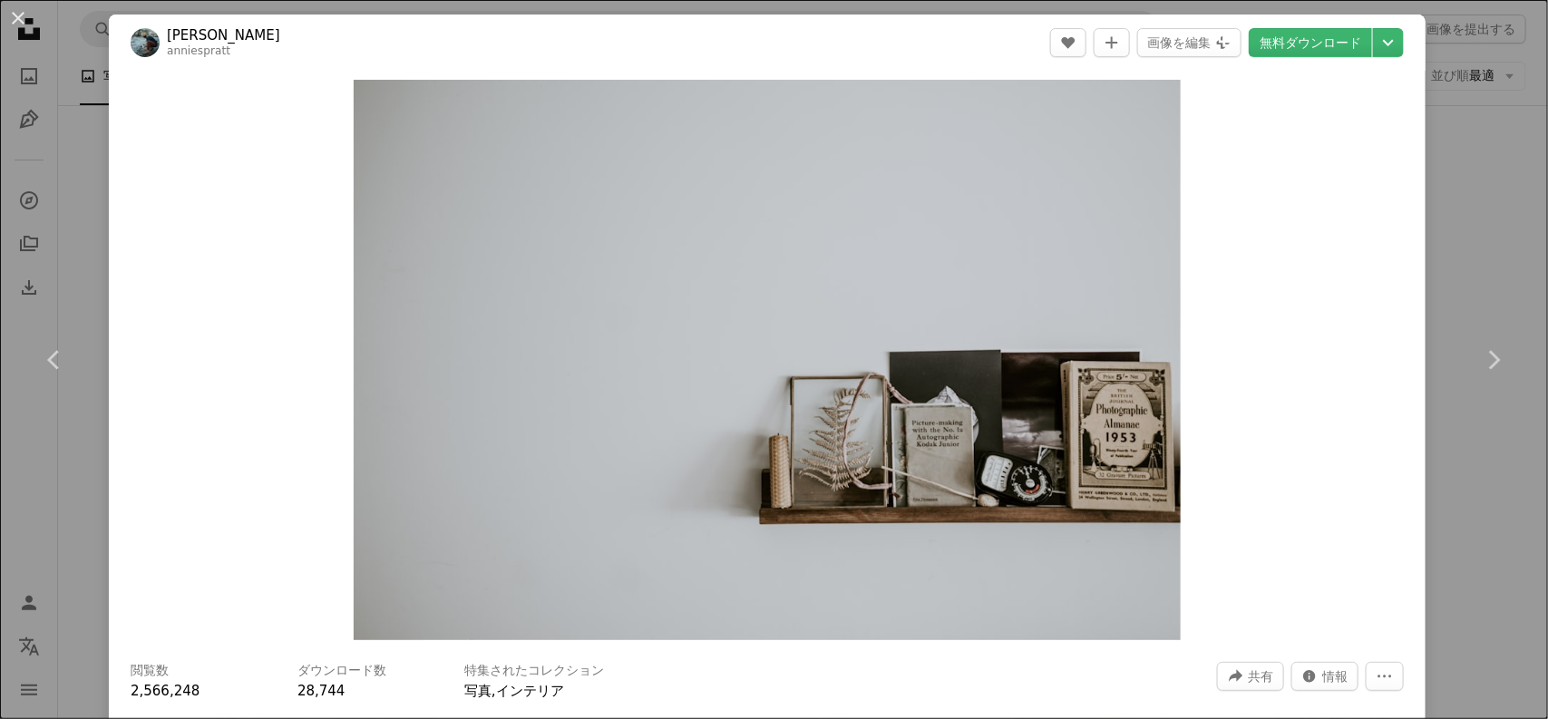
click at [1222, 555] on div "An X shape Chevron left Chevron right [PERSON_NAME] anniespratt A heart A plus …" at bounding box center [774, 359] width 1548 height 719
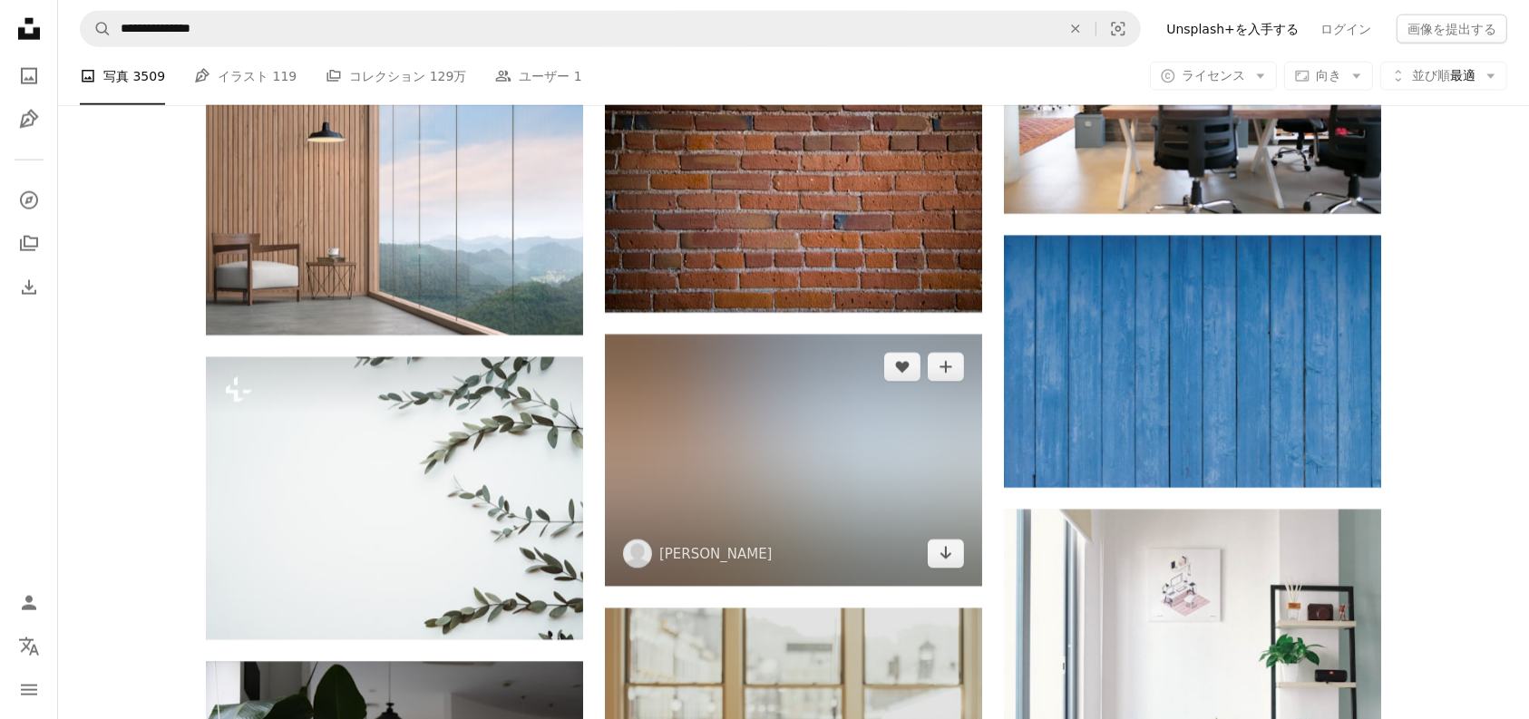
scroll to position [8376, 0]
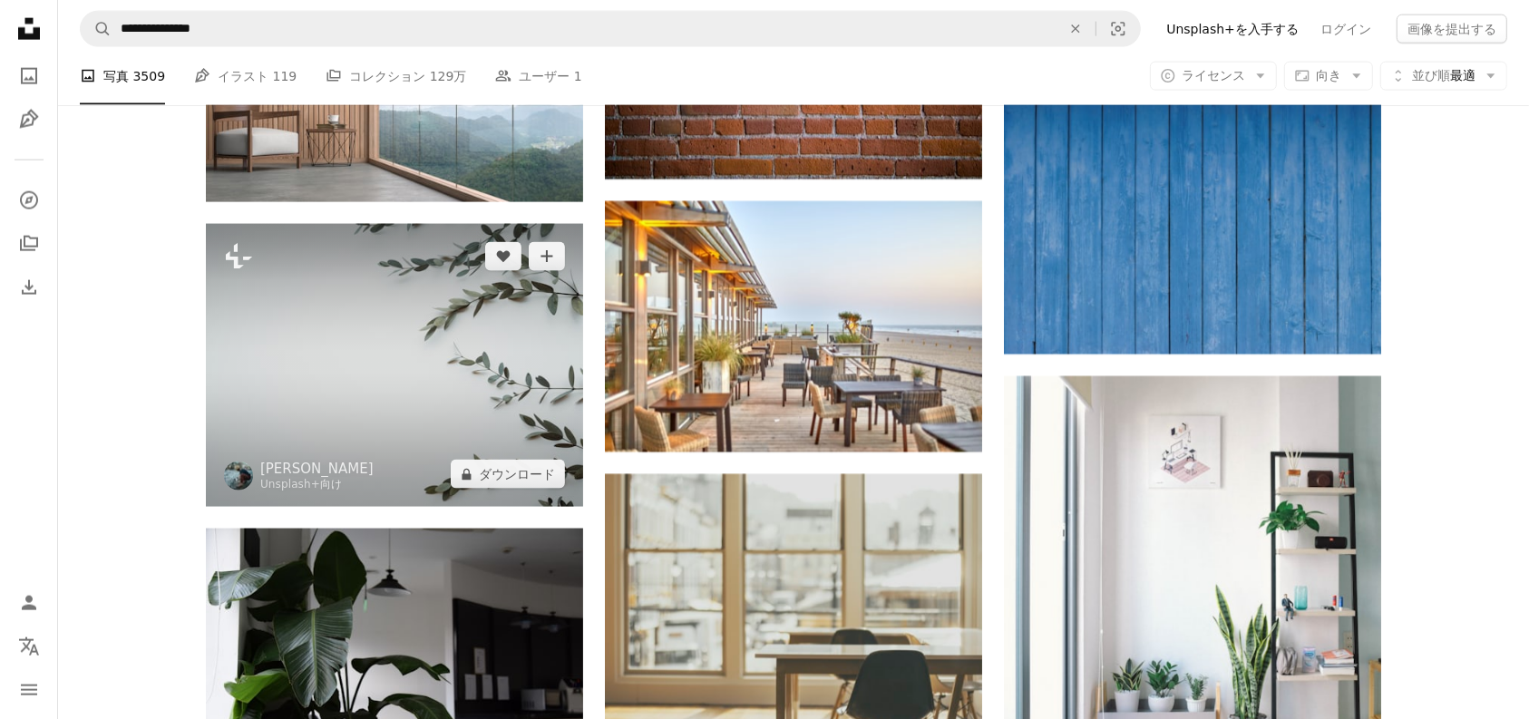
click at [446, 390] on img at bounding box center [394, 365] width 377 height 283
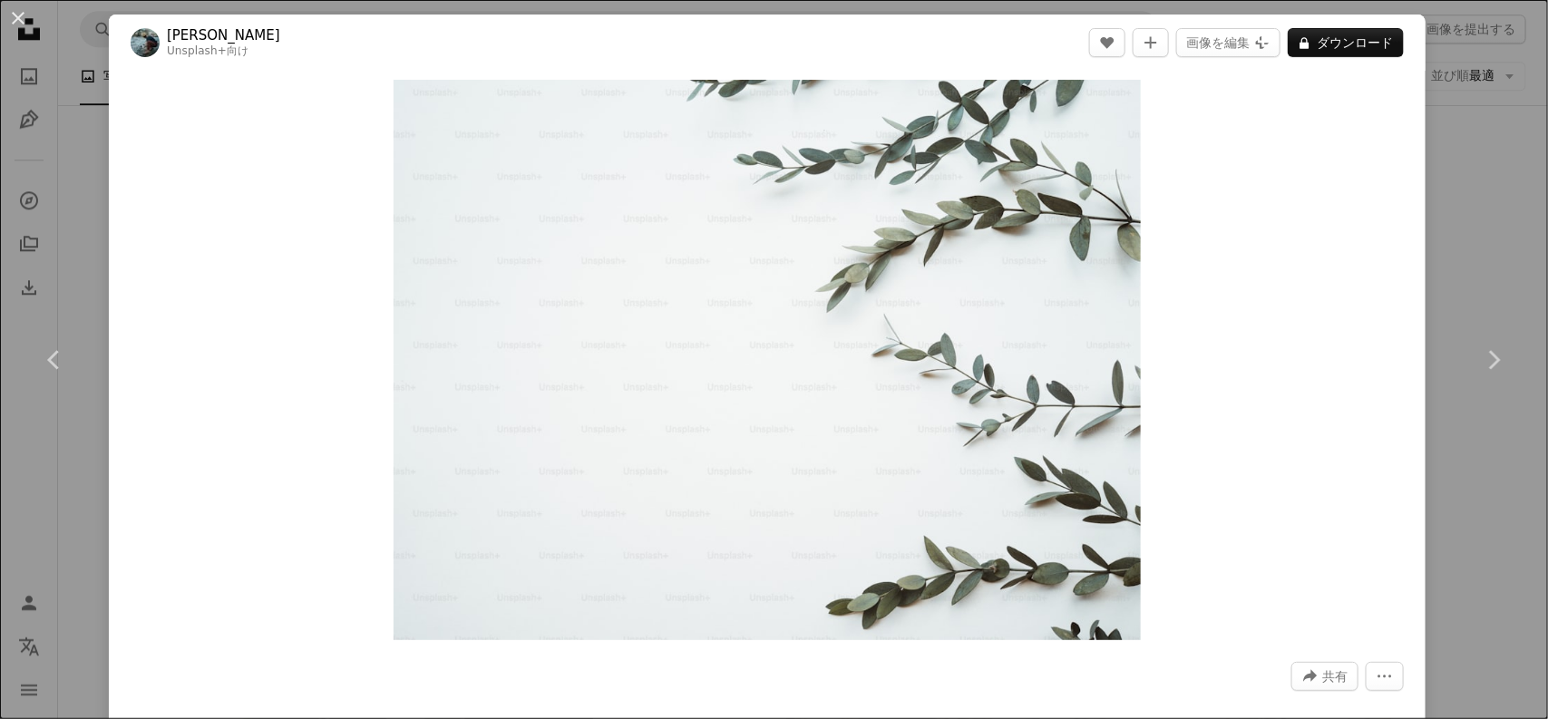
click at [1222, 486] on div "An X shape Chevron left Chevron right [PERSON_NAME] Unsplash+ 向け A heart A plus…" at bounding box center [774, 359] width 1548 height 719
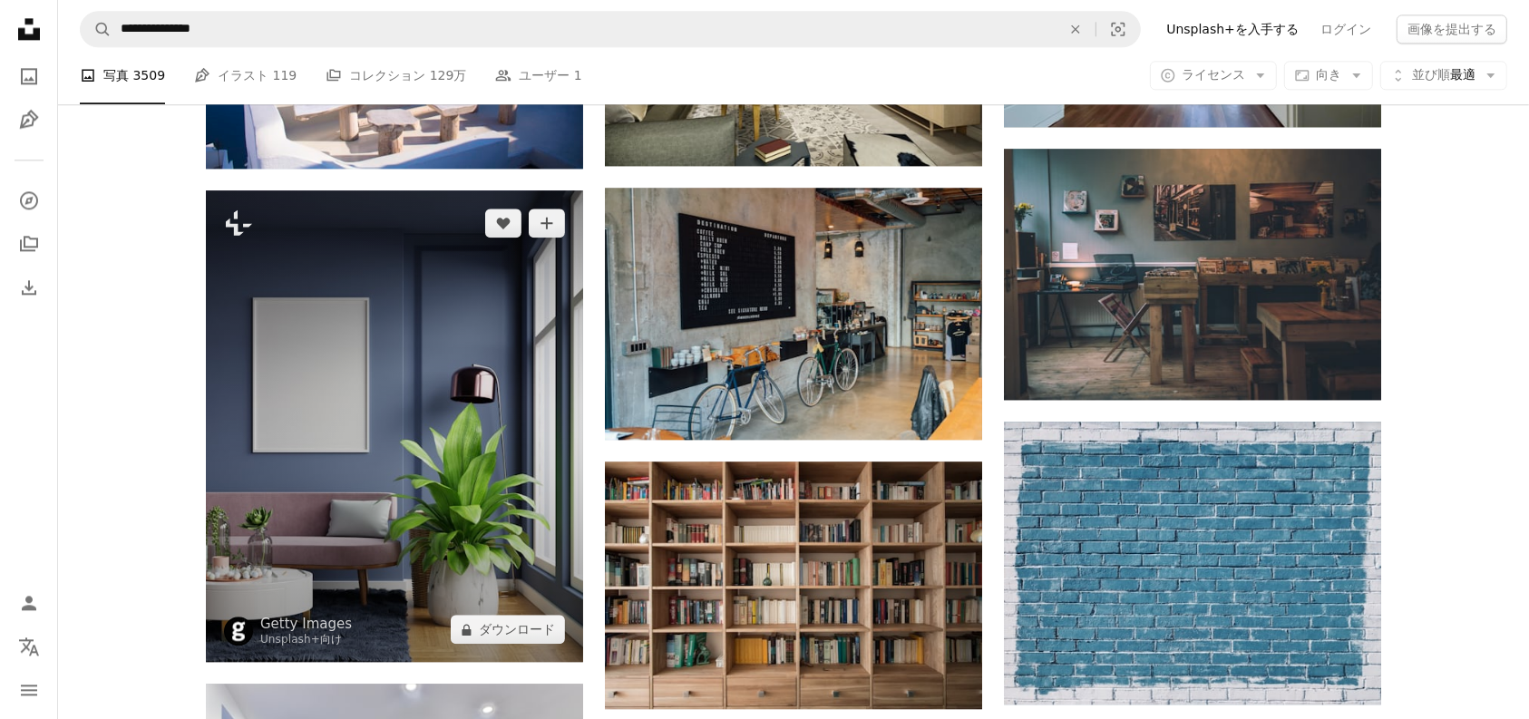
scroll to position [10076, 0]
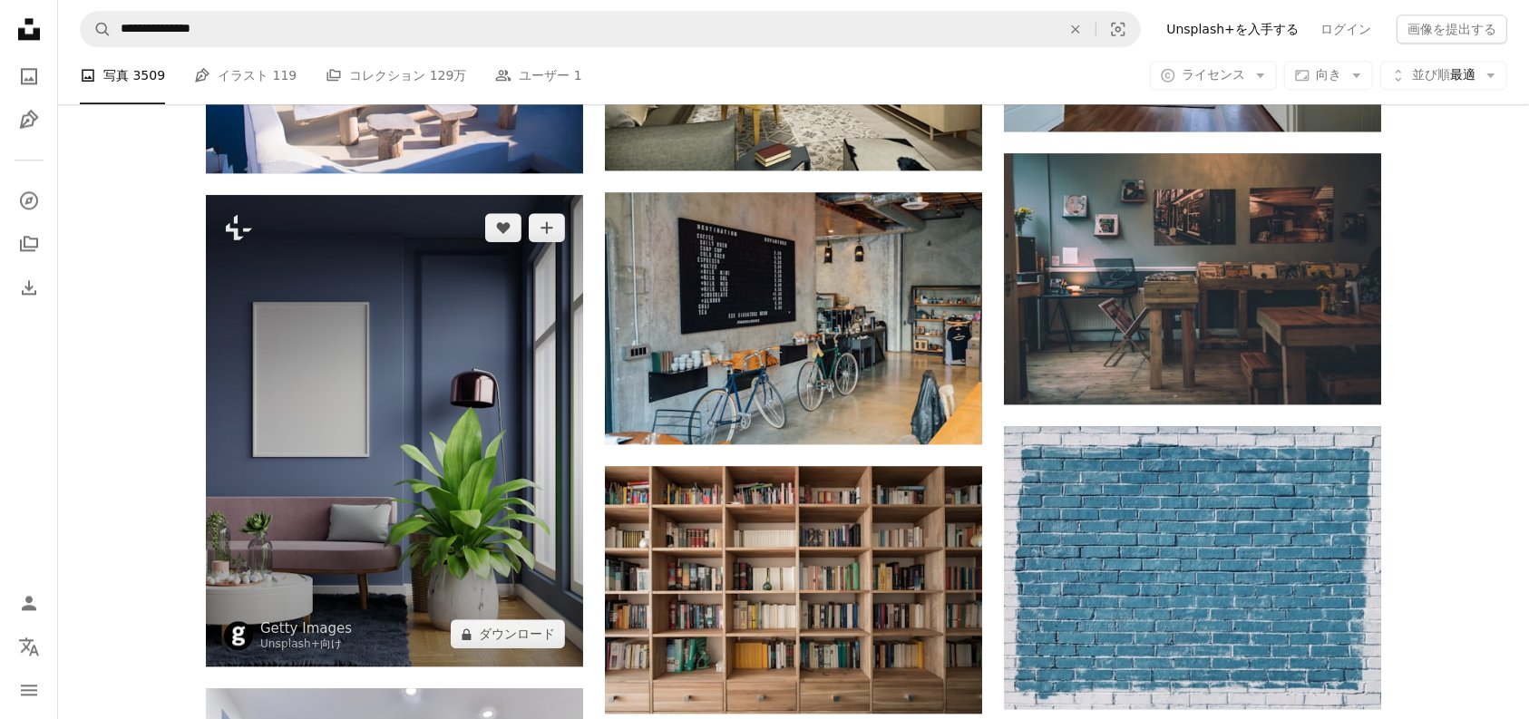
click at [449, 384] on img at bounding box center [394, 431] width 377 height 472
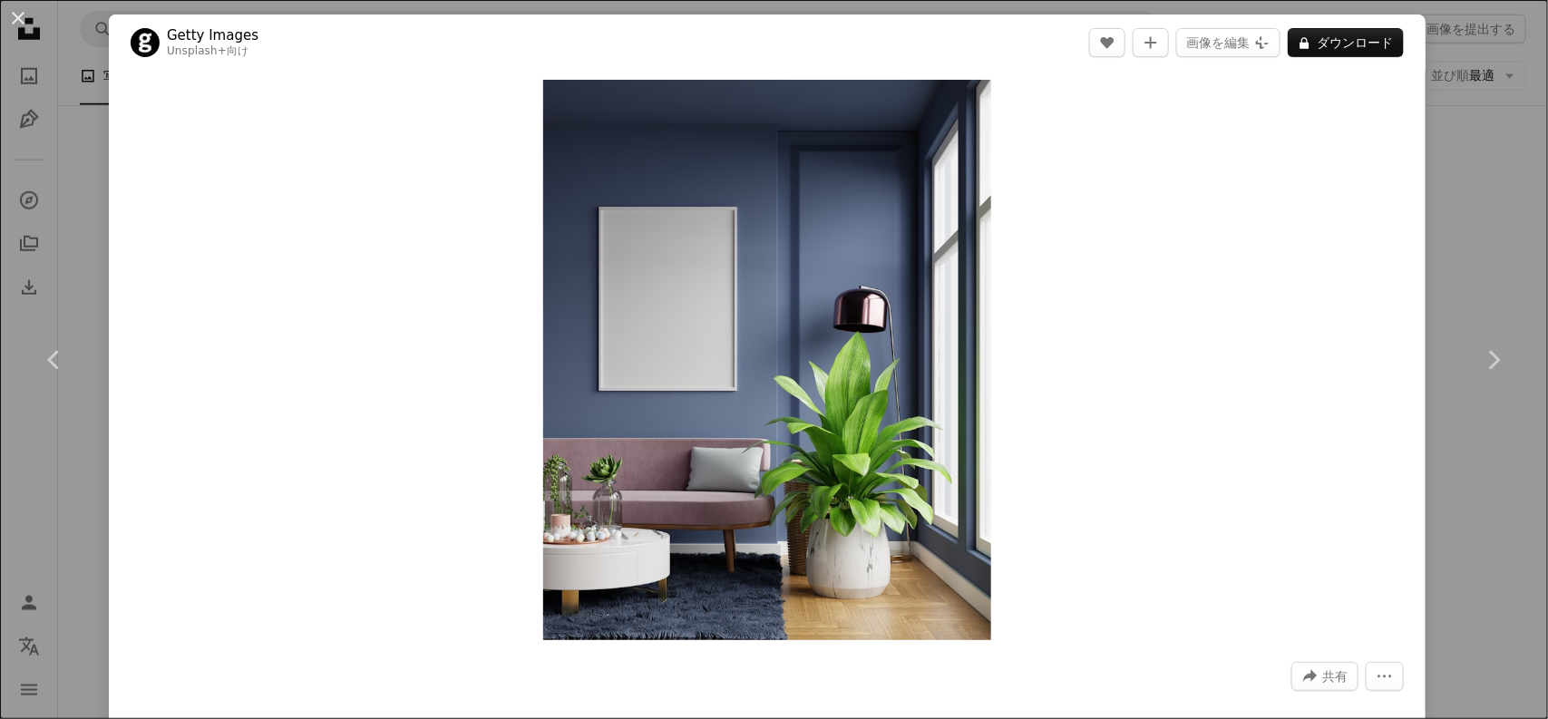
click at [1222, 575] on div "An X shape Chevron left Chevron right Getty Images Unsplash+ 向け A heart A plus …" at bounding box center [774, 359] width 1548 height 719
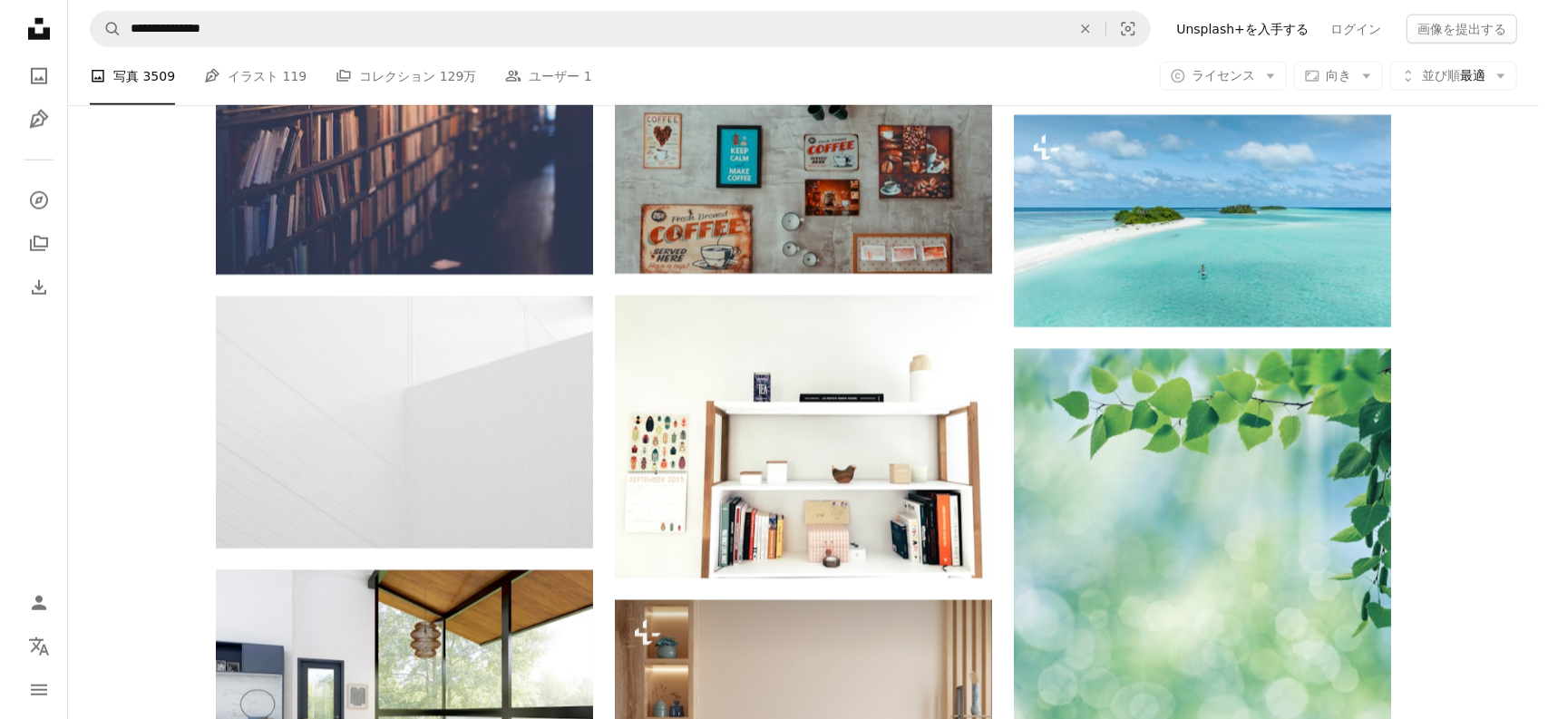
scroll to position [14043, 0]
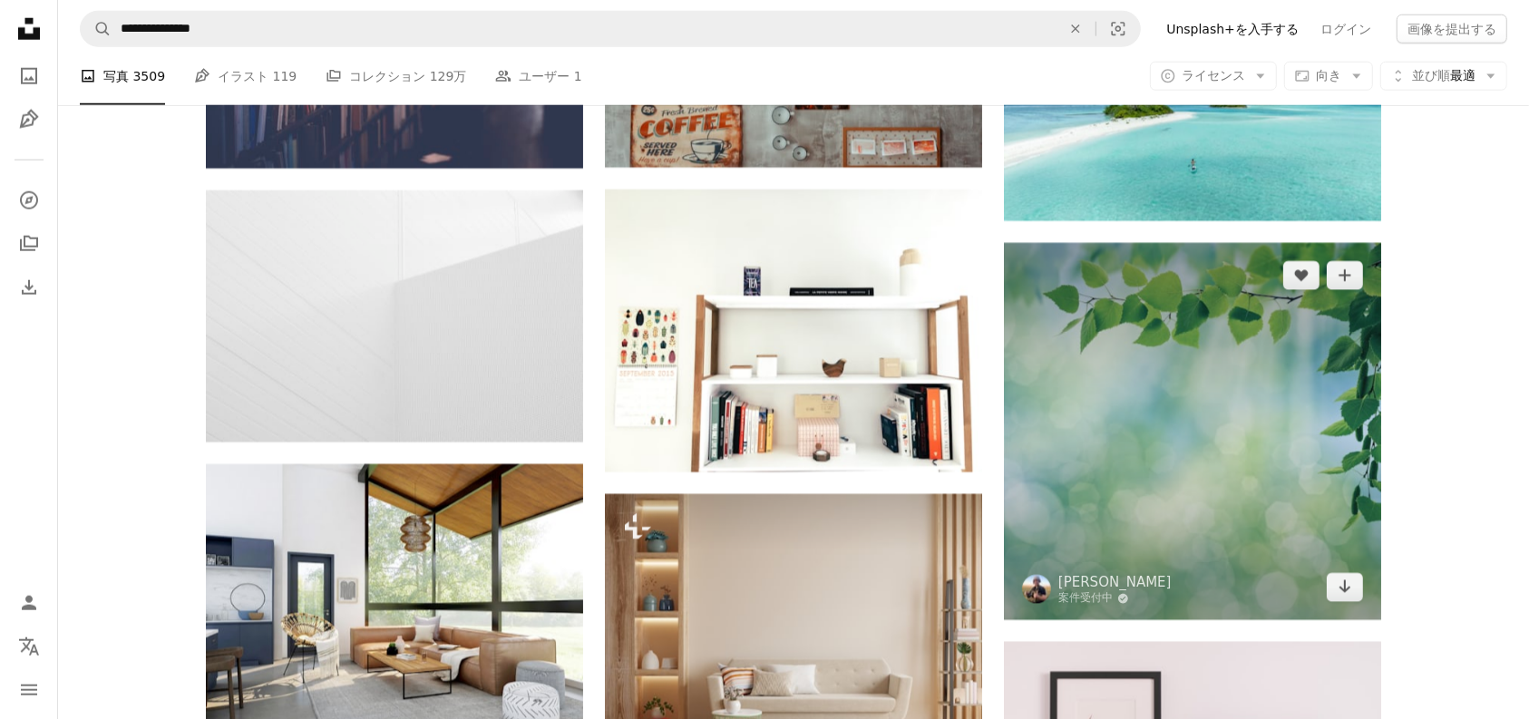
click at [1211, 465] on img at bounding box center [1192, 431] width 377 height 377
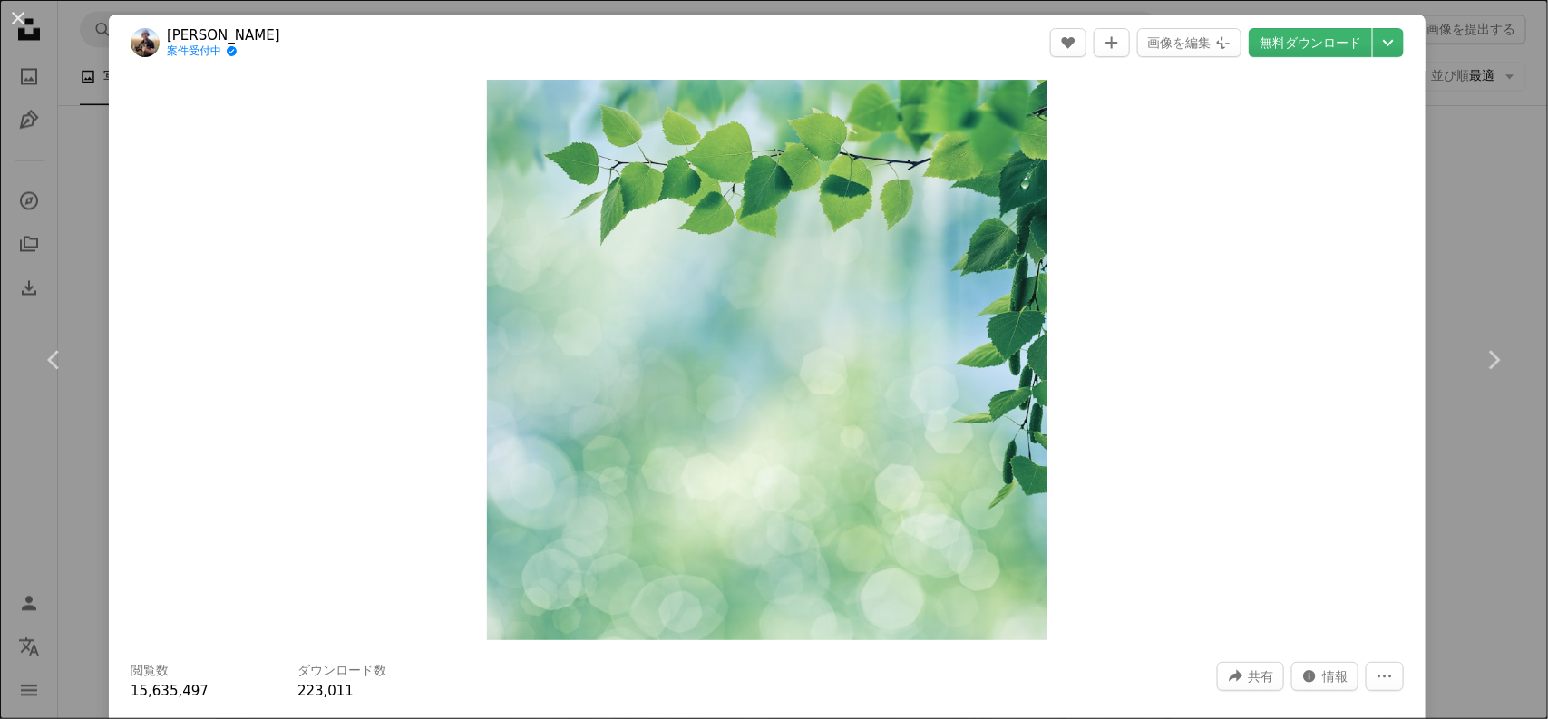
click at [1222, 350] on icon "Chevron right" at bounding box center [1493, 359] width 29 height 29
